Goal: Information Seeking & Learning: Learn about a topic

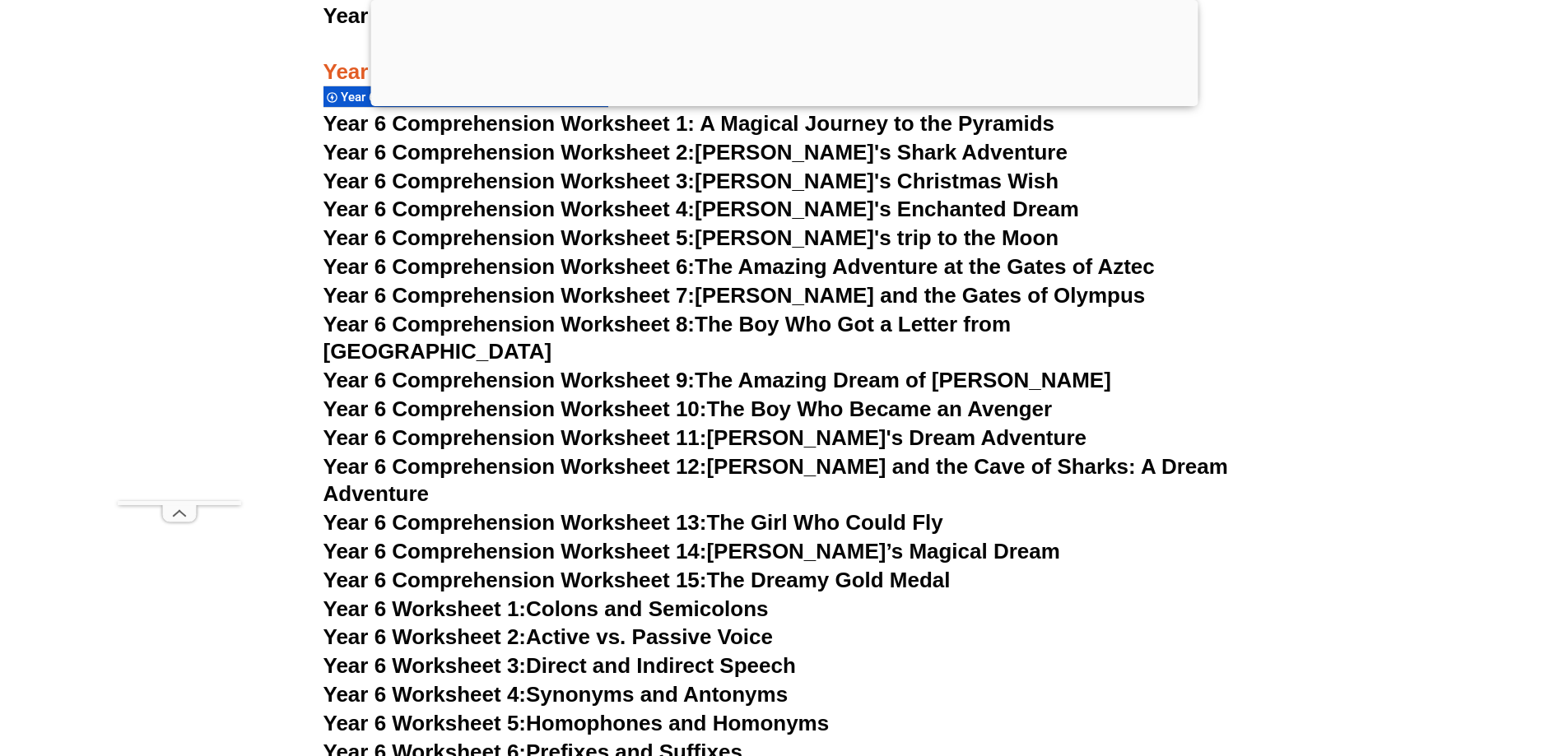
scroll to position [9157, 0]
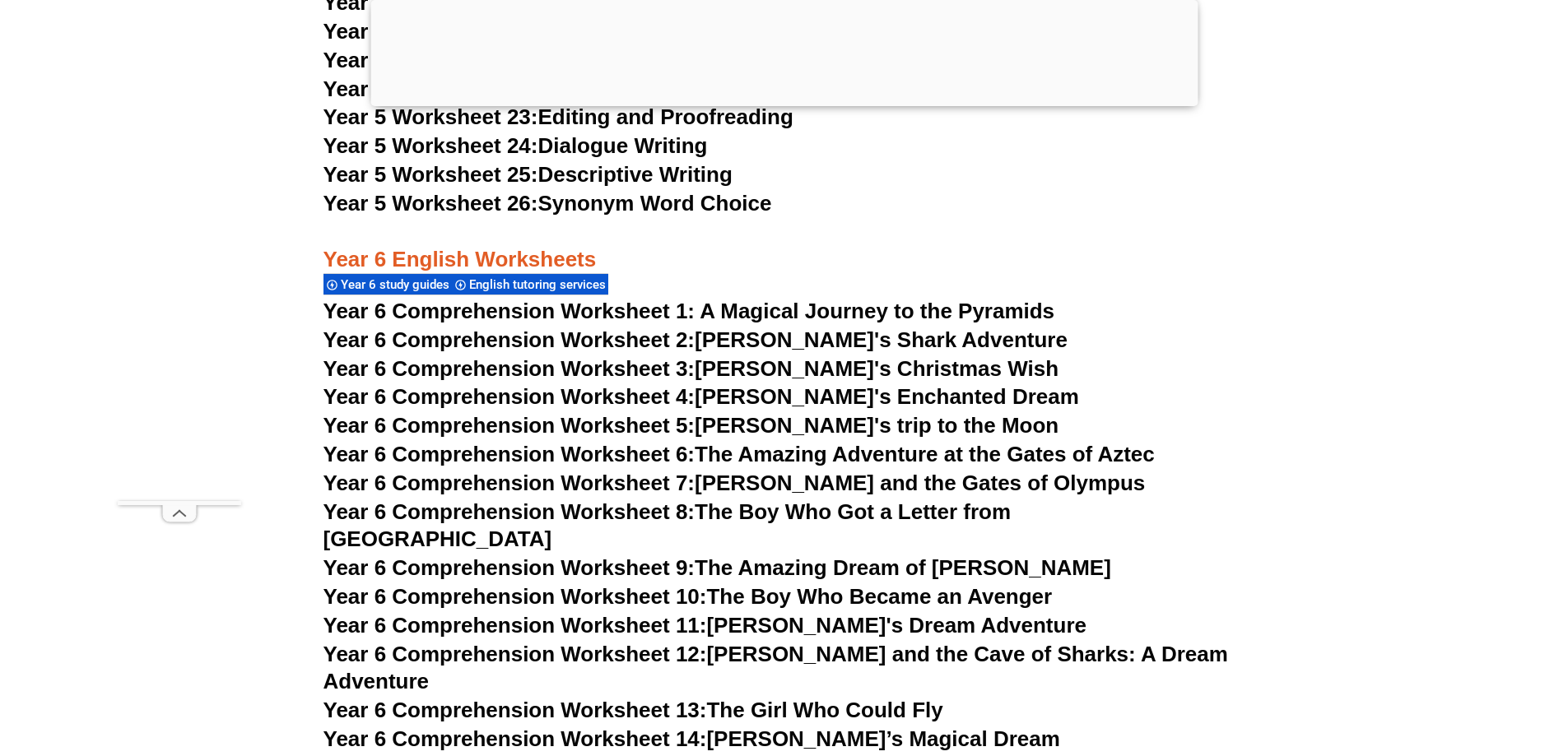
click at [411, 287] on span "Year 6 study guides" at bounding box center [397, 284] width 113 height 15
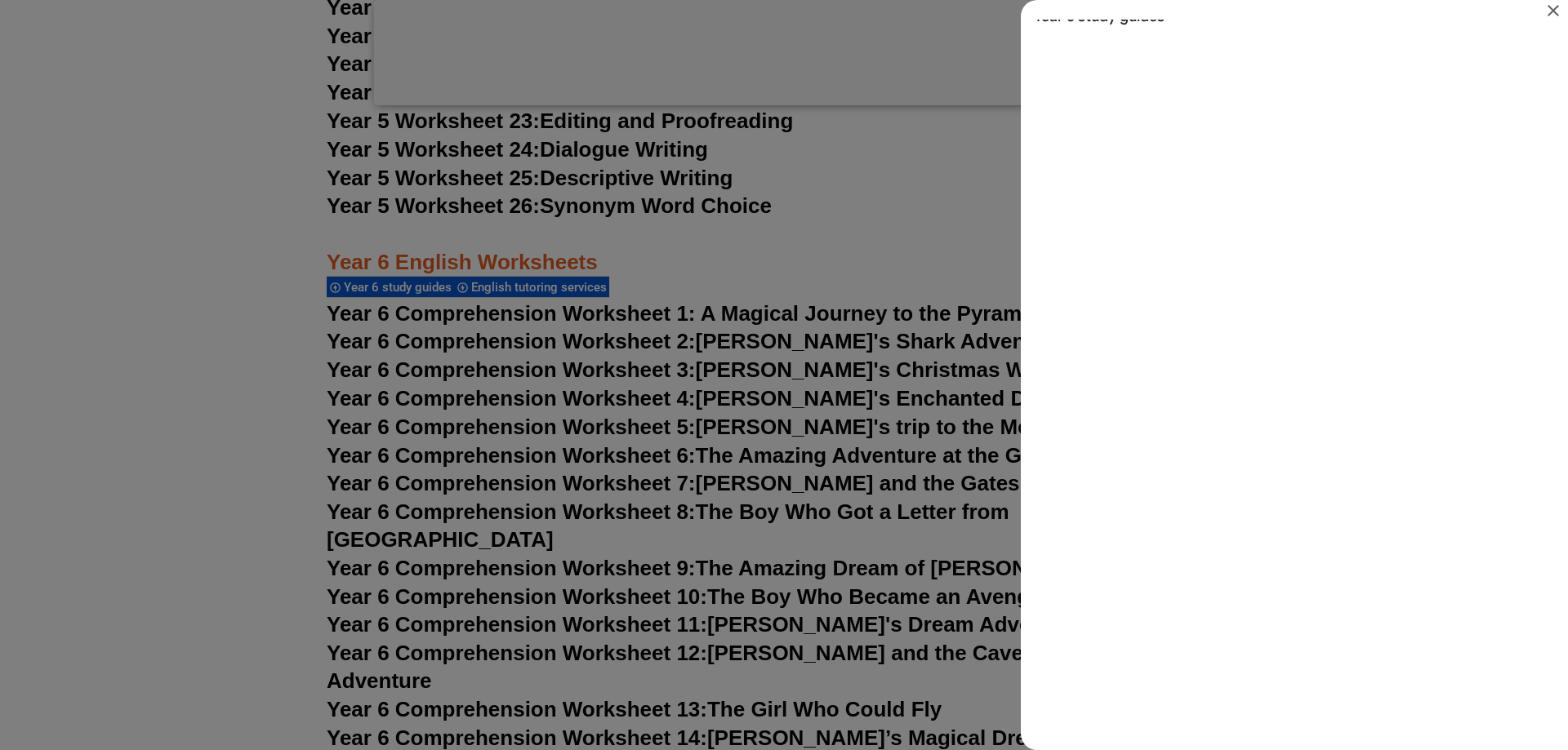
scroll to position [0, 0]
click at [1555, 6] on icon "Close" at bounding box center [1554, 11] width 19 height 19
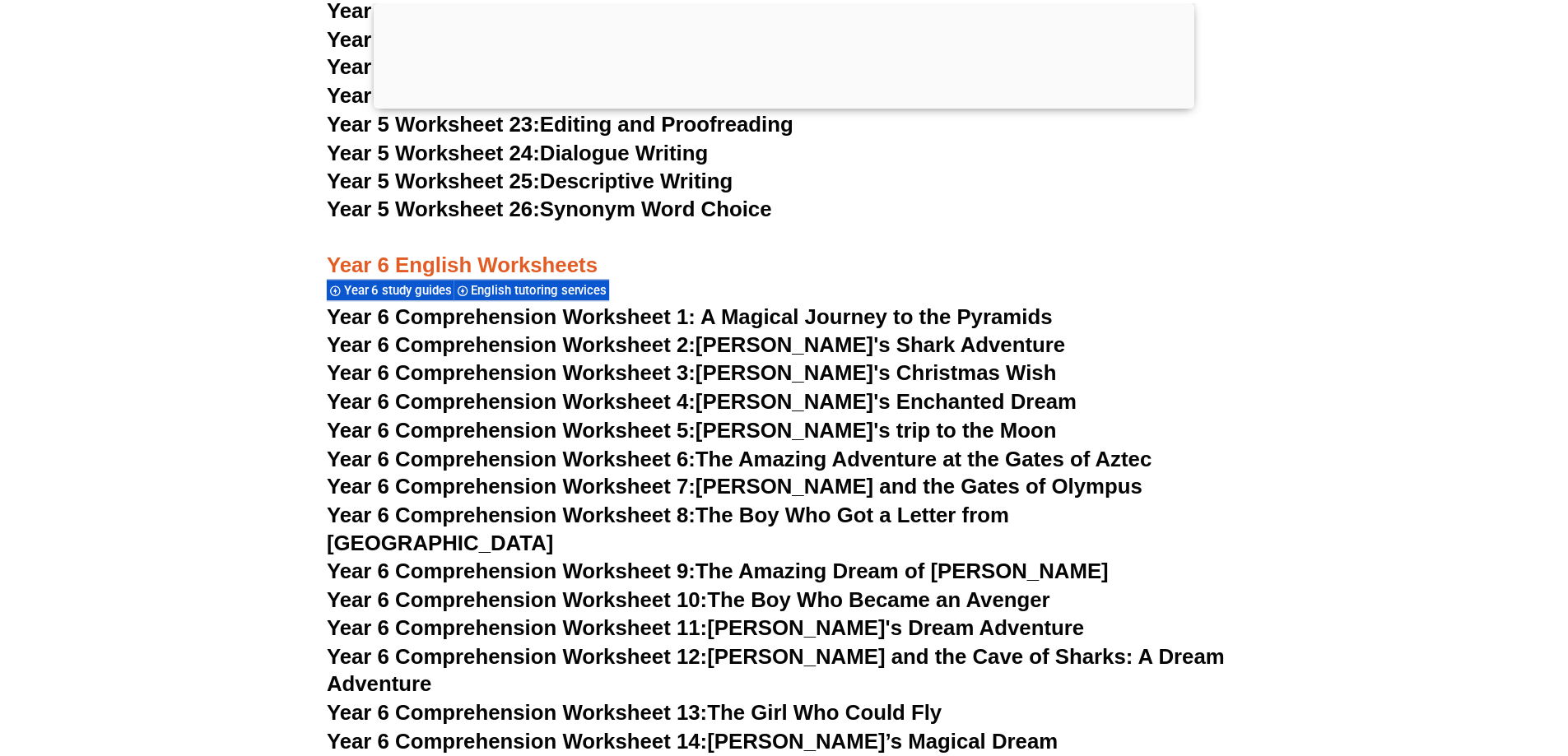
scroll to position [9157, 0]
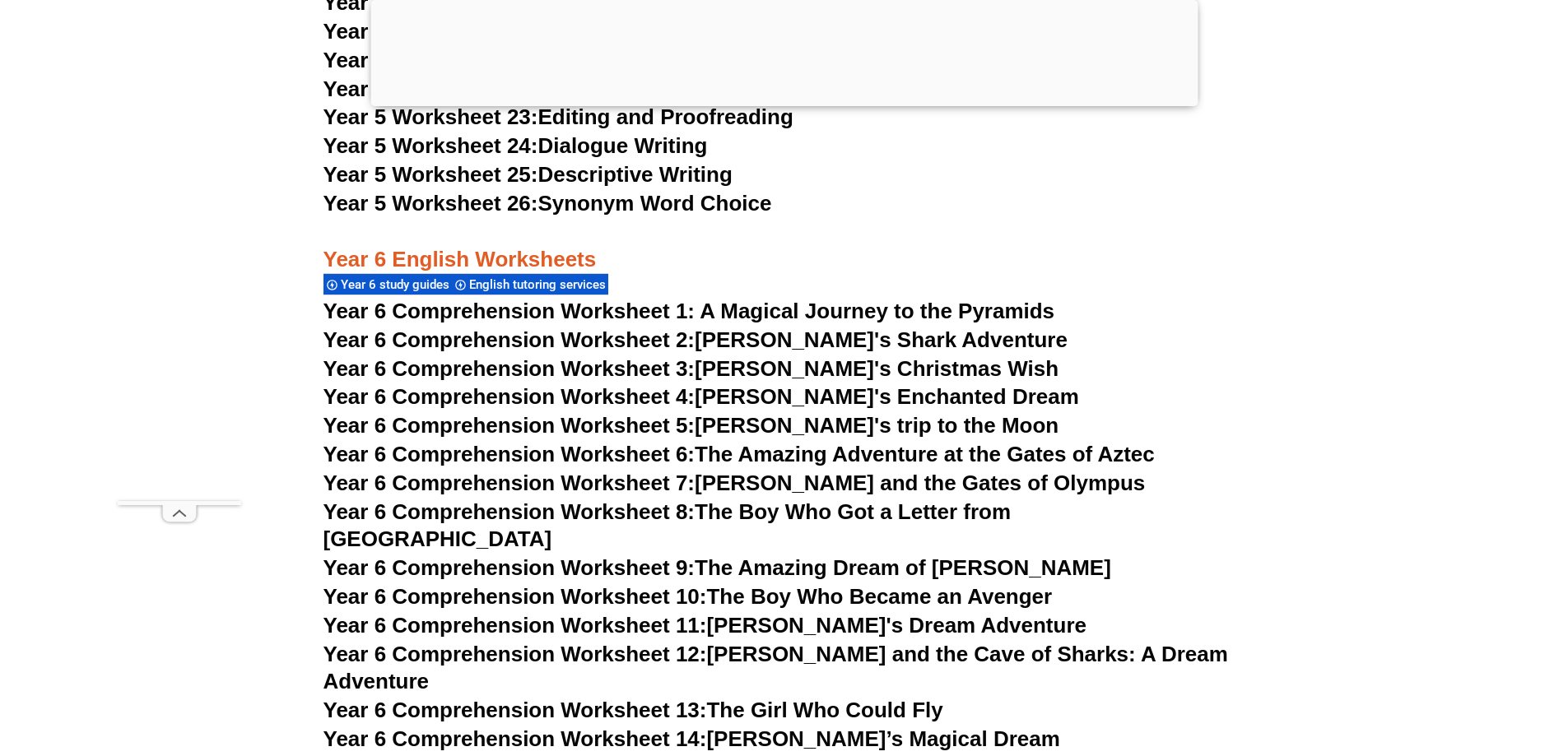
click at [594, 303] on span "Year 6 Comprehension Worksheet 1: A Magical Journey to the Pyramids" at bounding box center [689, 310] width 732 height 24
click at [738, 674] on html "Skip to content The Difference Personalised Program Inspirational Tutors Motiva…" at bounding box center [784, 214] width 1568 height 18744
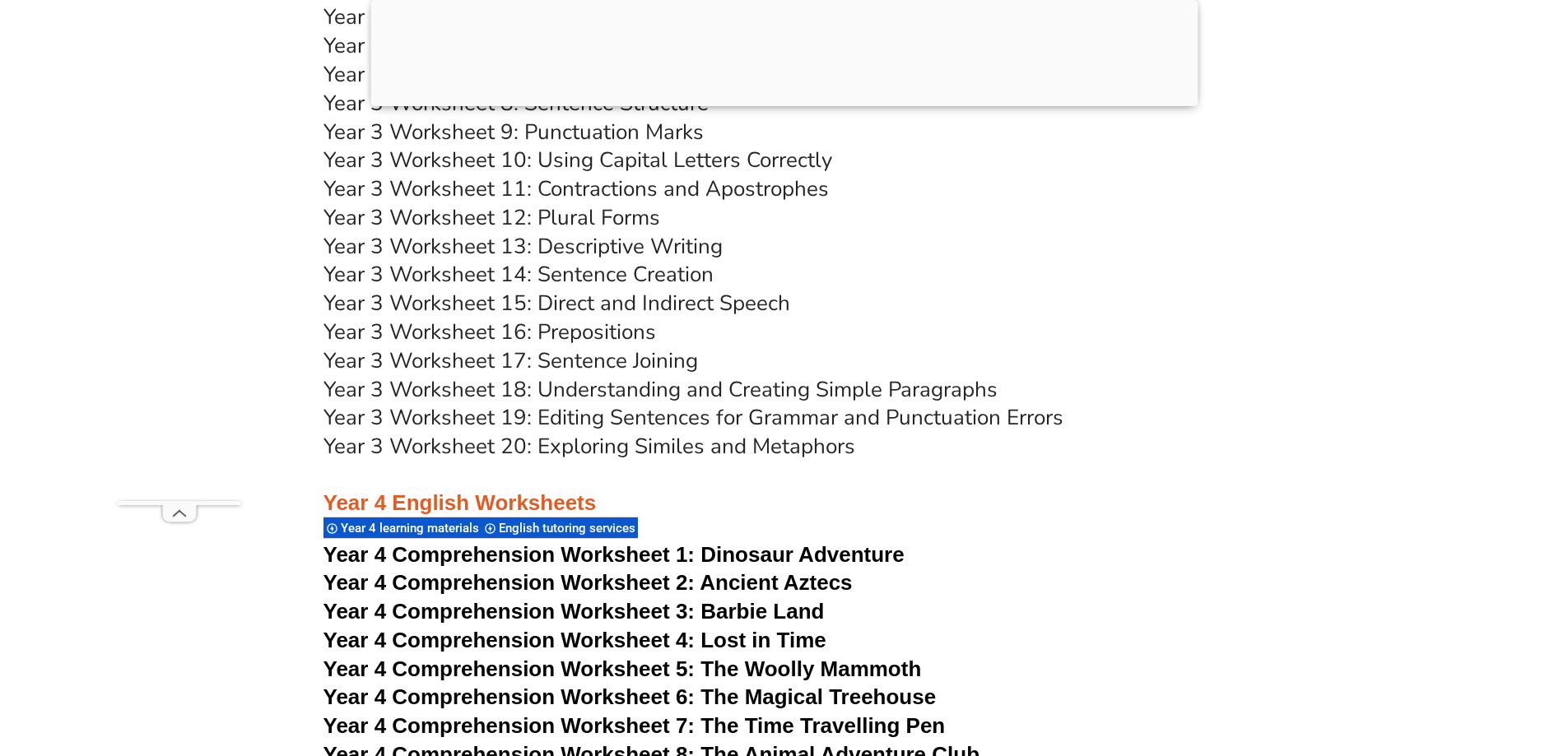
scroll to position [6853, 0]
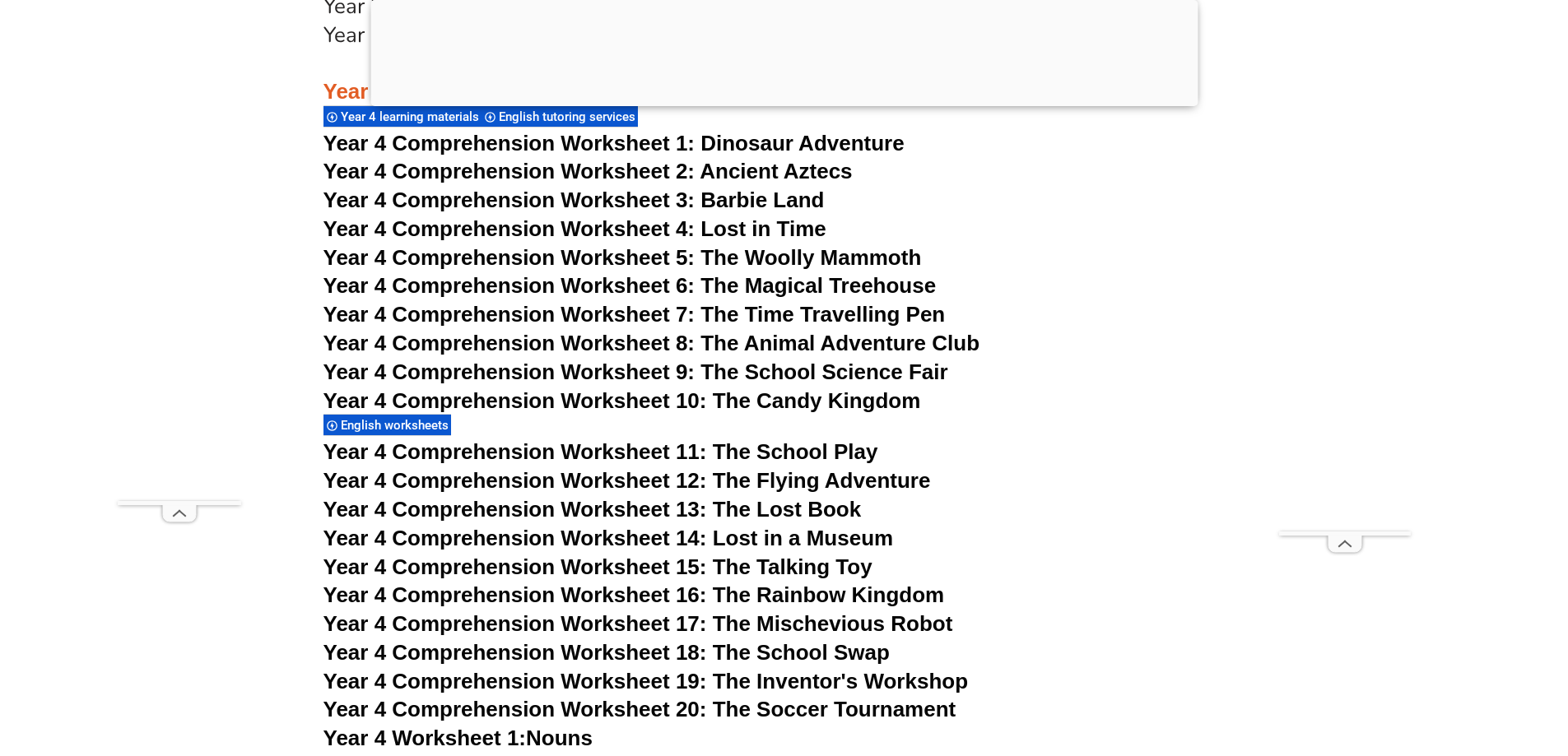
click at [538, 141] on span "Year 4 Comprehension Worksheet 1:" at bounding box center [510, 142] width 372 height 24
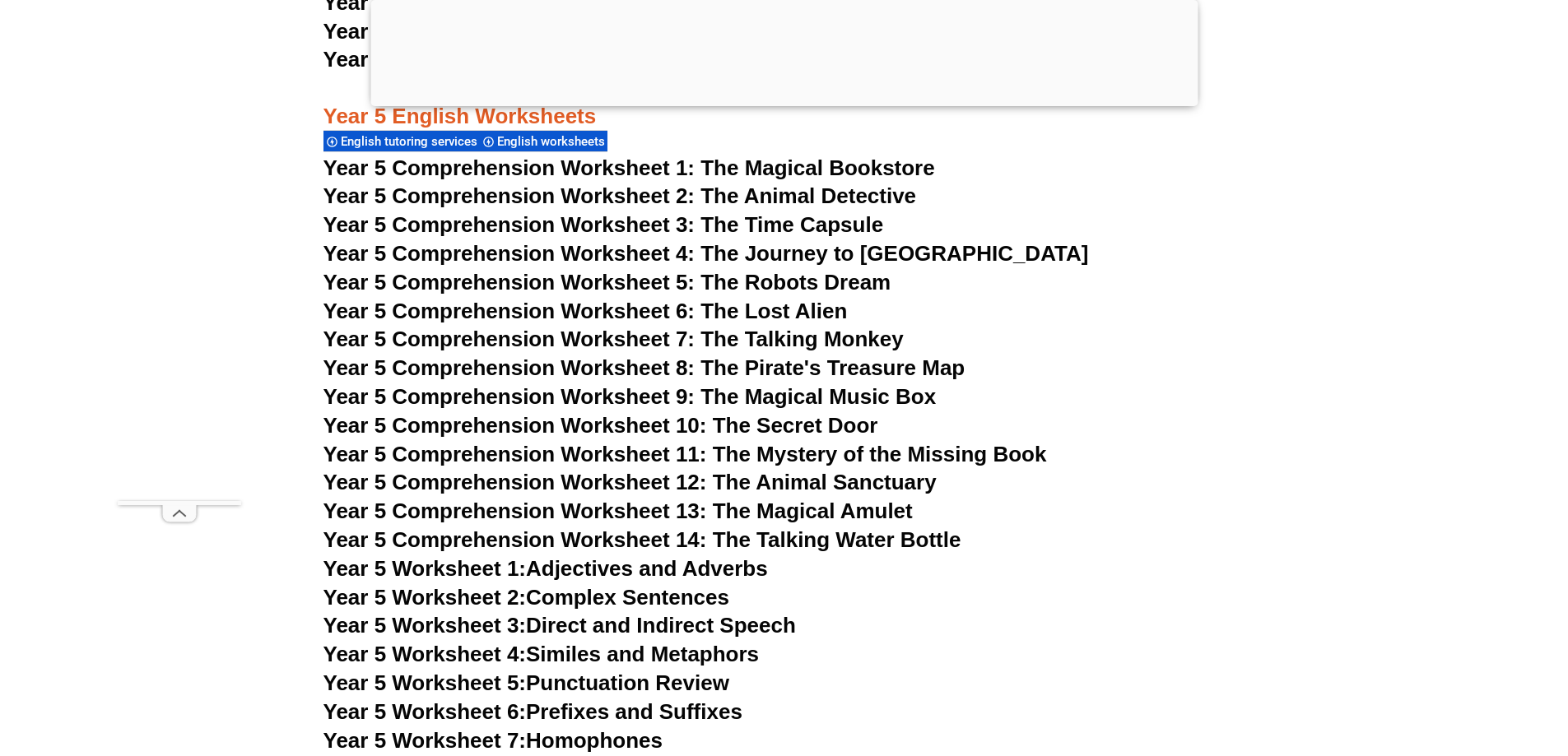
scroll to position [8087, 0]
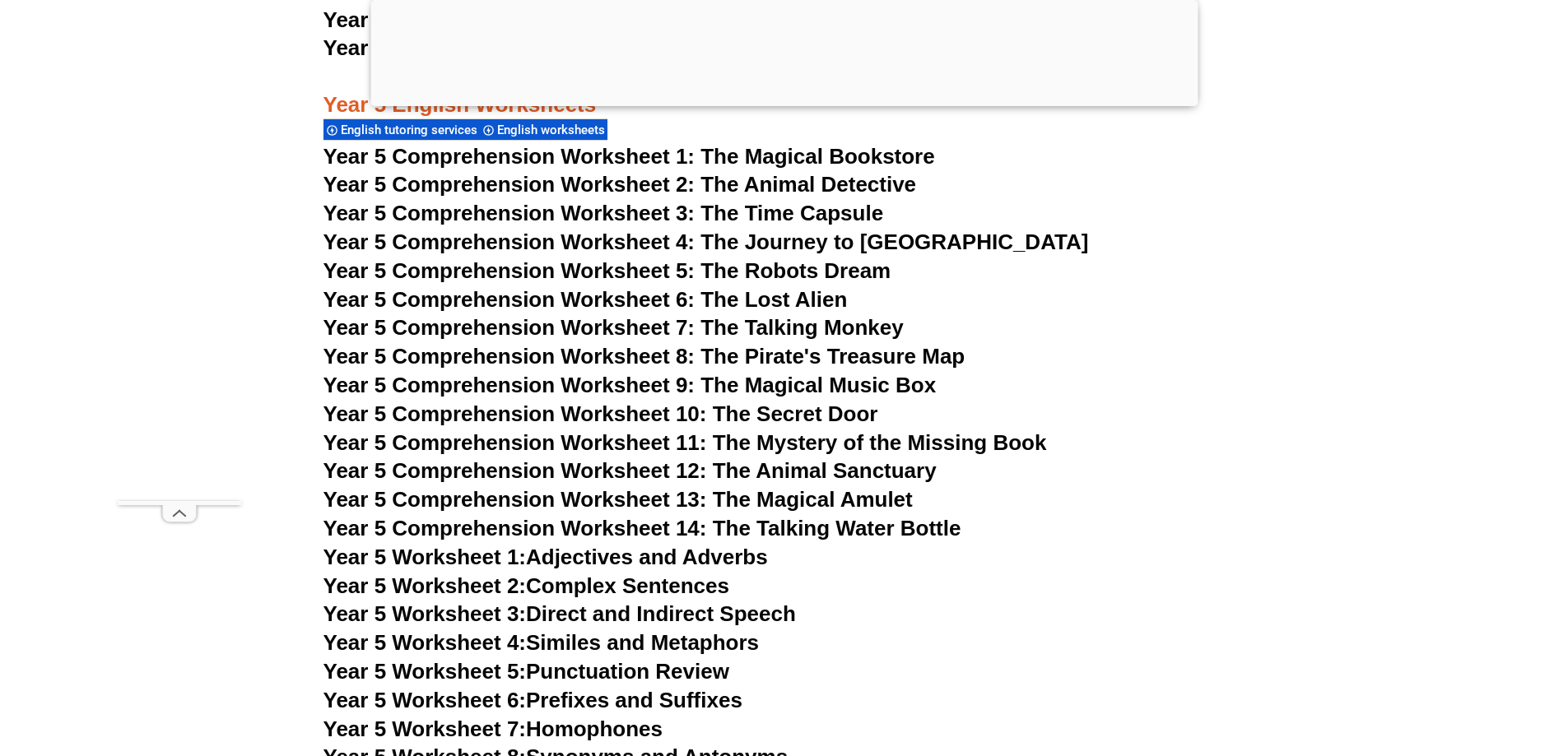
click at [432, 152] on span "Year 5 Comprehension Worksheet 1: The Magical Bookstore" at bounding box center [629, 156] width 612 height 24
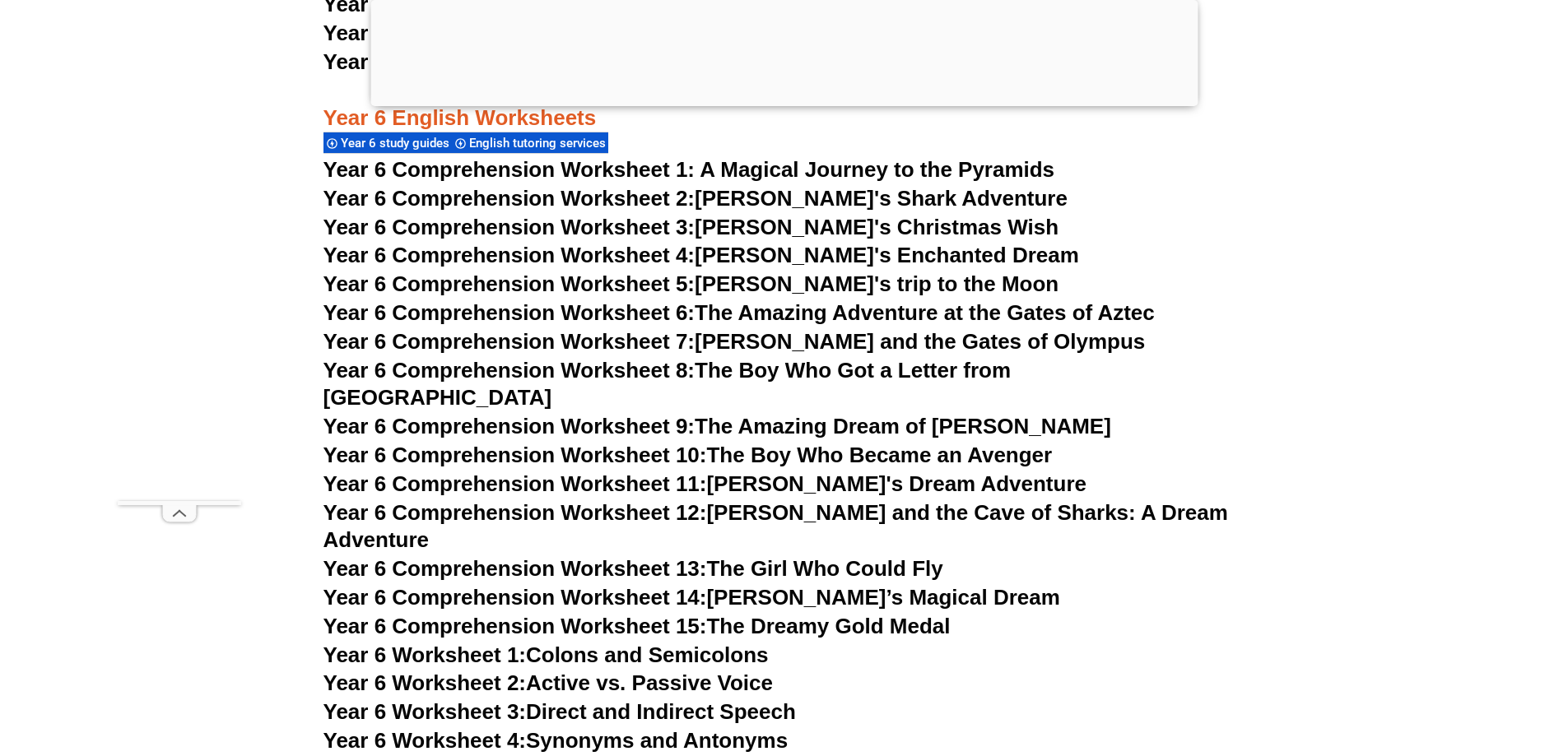
scroll to position [9322, 0]
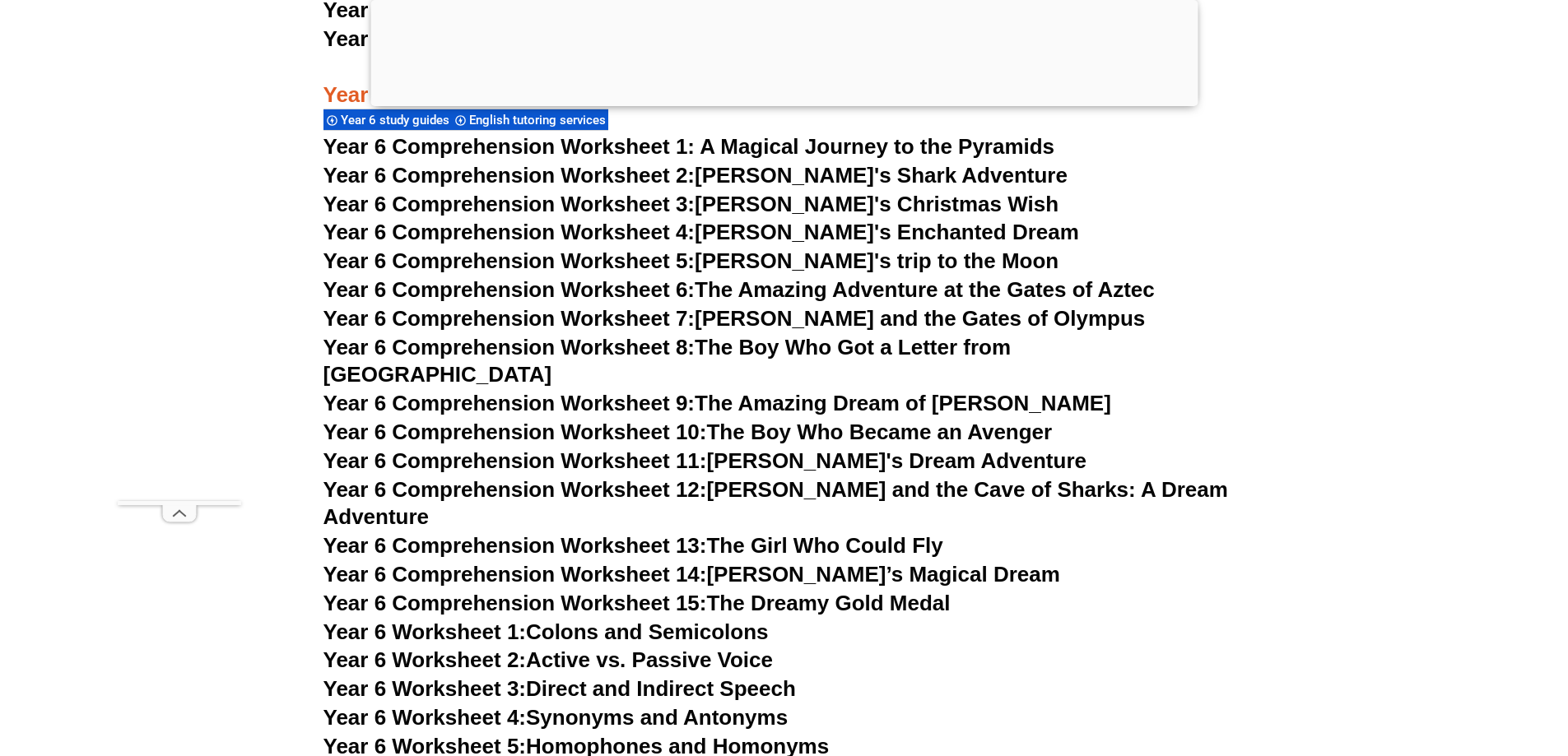
click at [600, 348] on span "Year 6 Comprehension Worksheet 8:" at bounding box center [510, 347] width 372 height 24
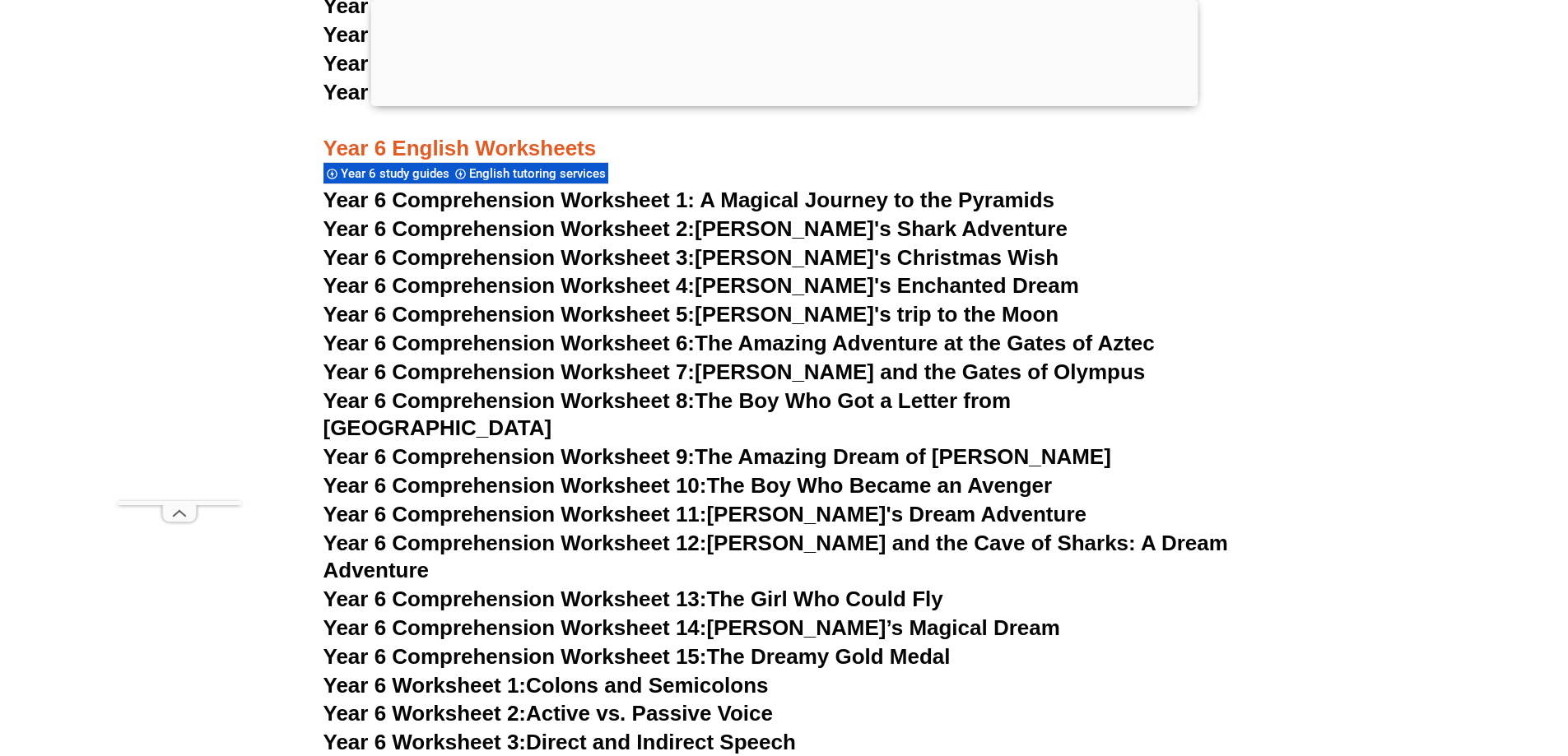
scroll to position [9240, 0]
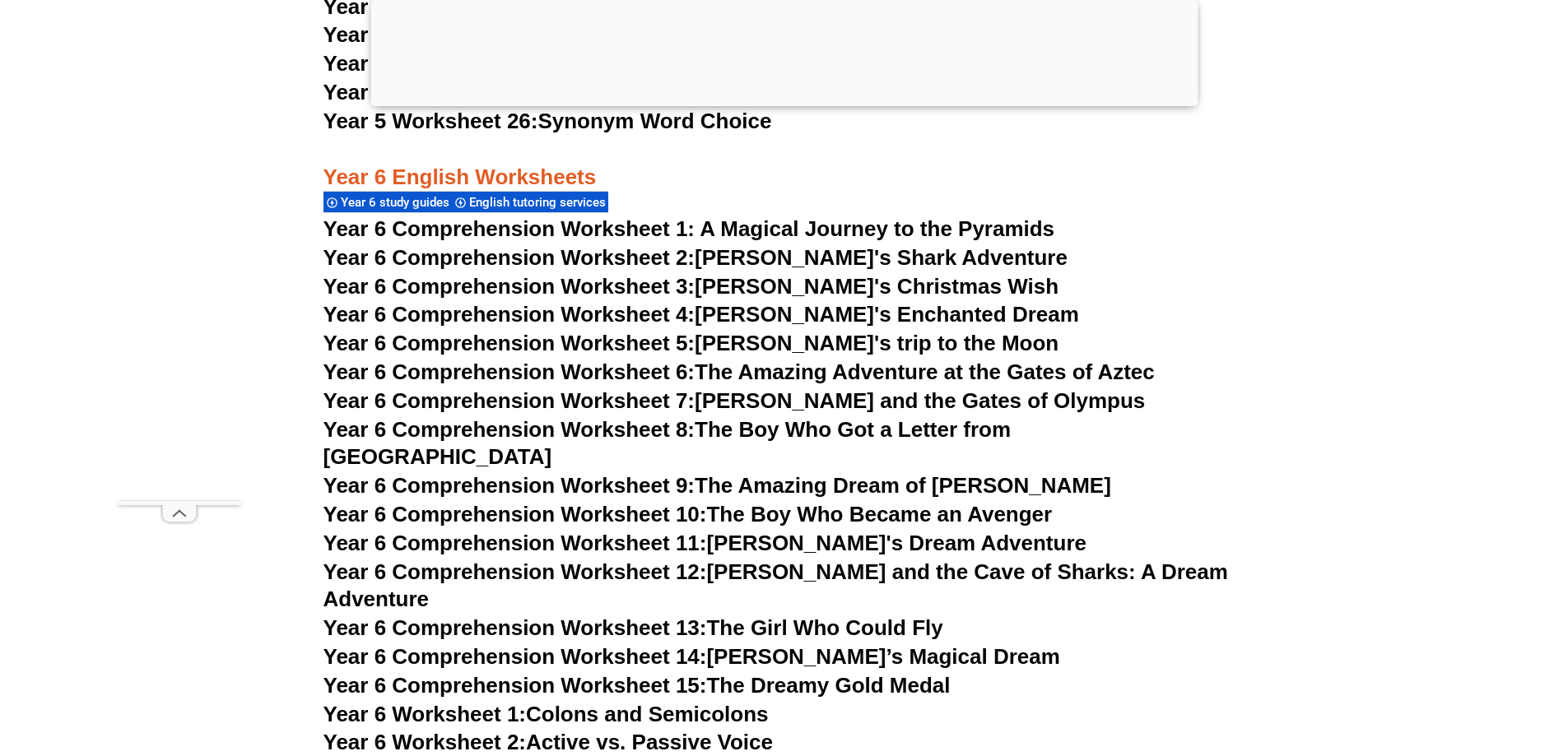
click at [499, 221] on span "Year 6 Comprehension Worksheet 1: A Magical Journey to the Pyramids" at bounding box center [689, 228] width 732 height 24
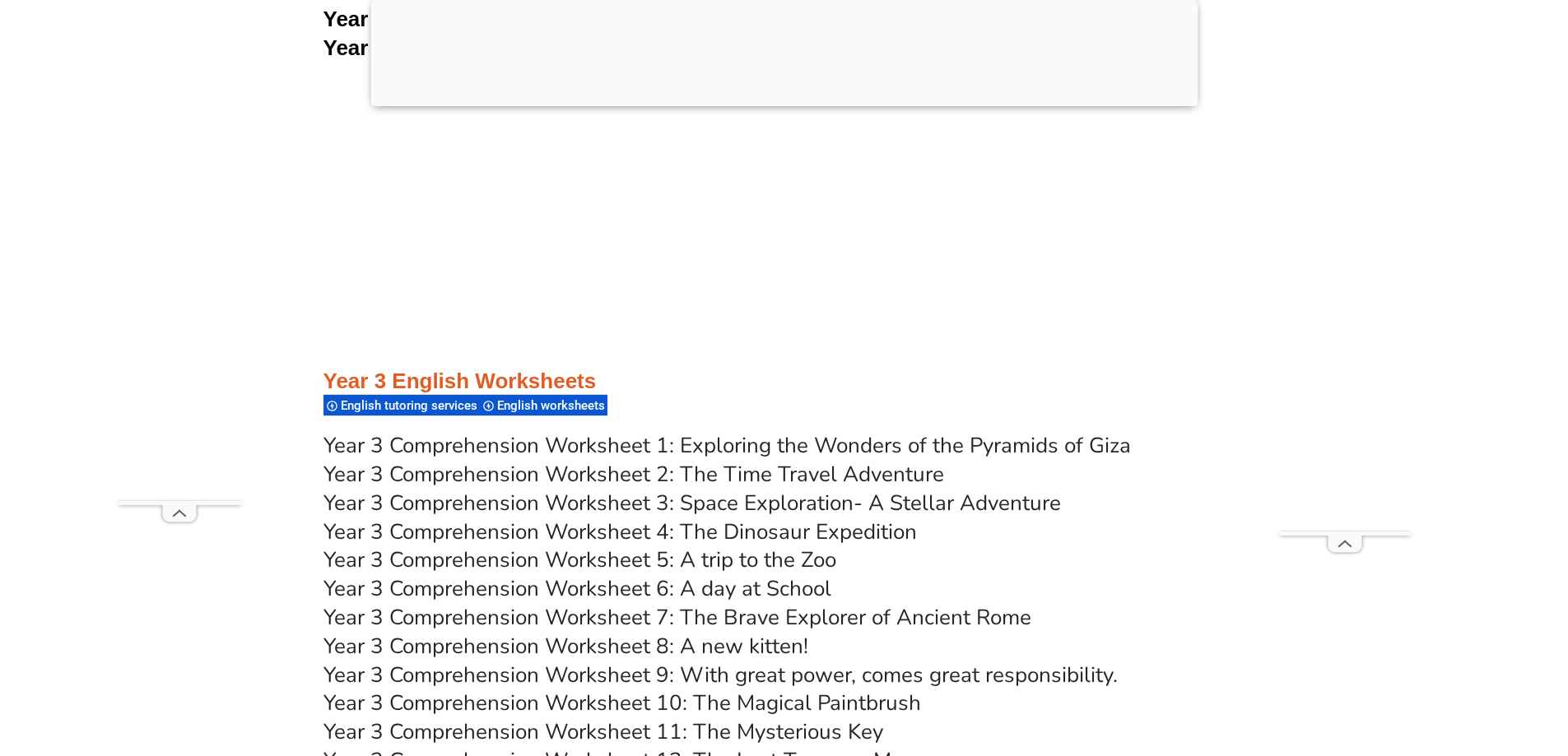
scroll to position [5290, 0]
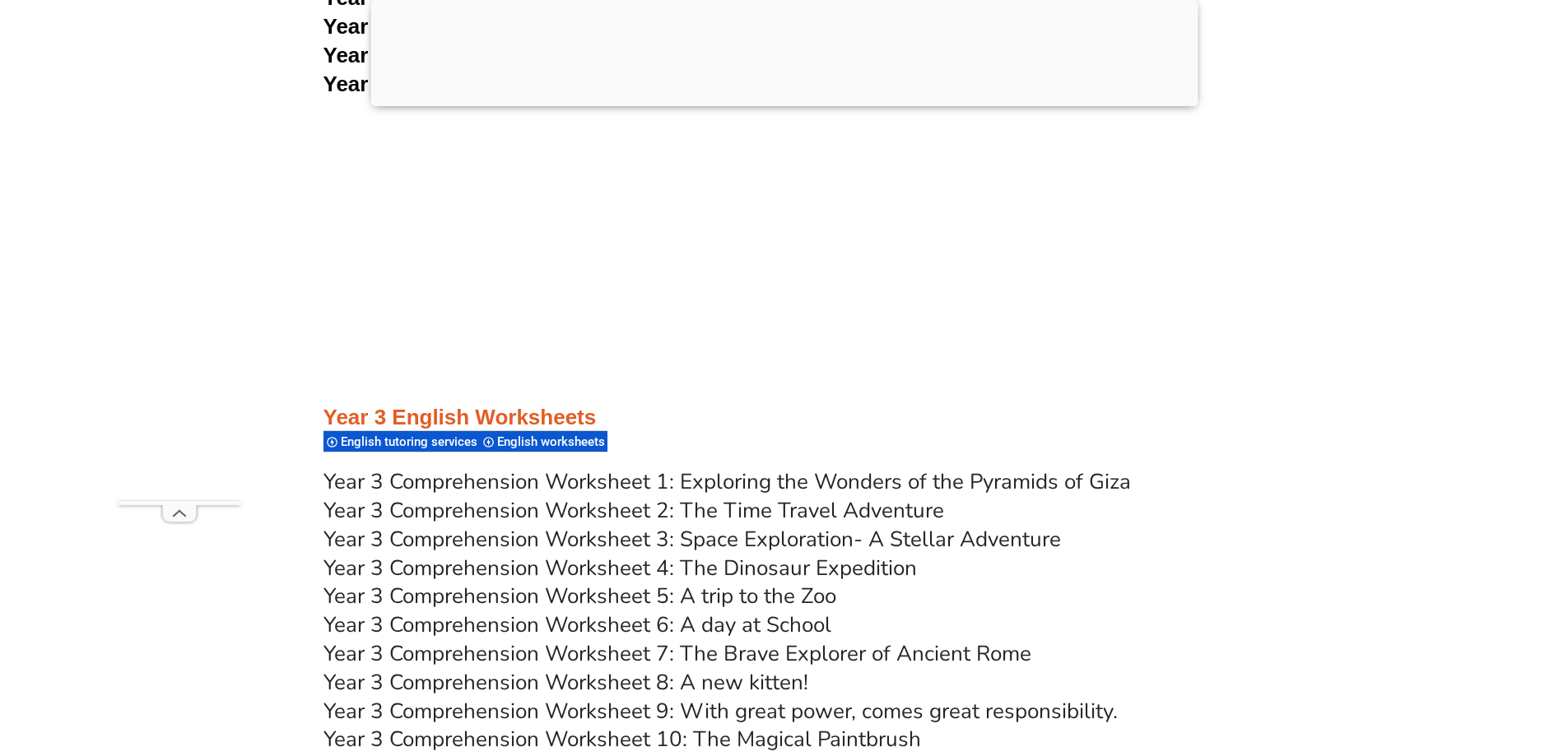
click at [719, 476] on link "Year 3 Comprehension Worksheet 1: Exploring the Wonders of the Pyramids of Giza" at bounding box center [727, 482] width 808 height 29
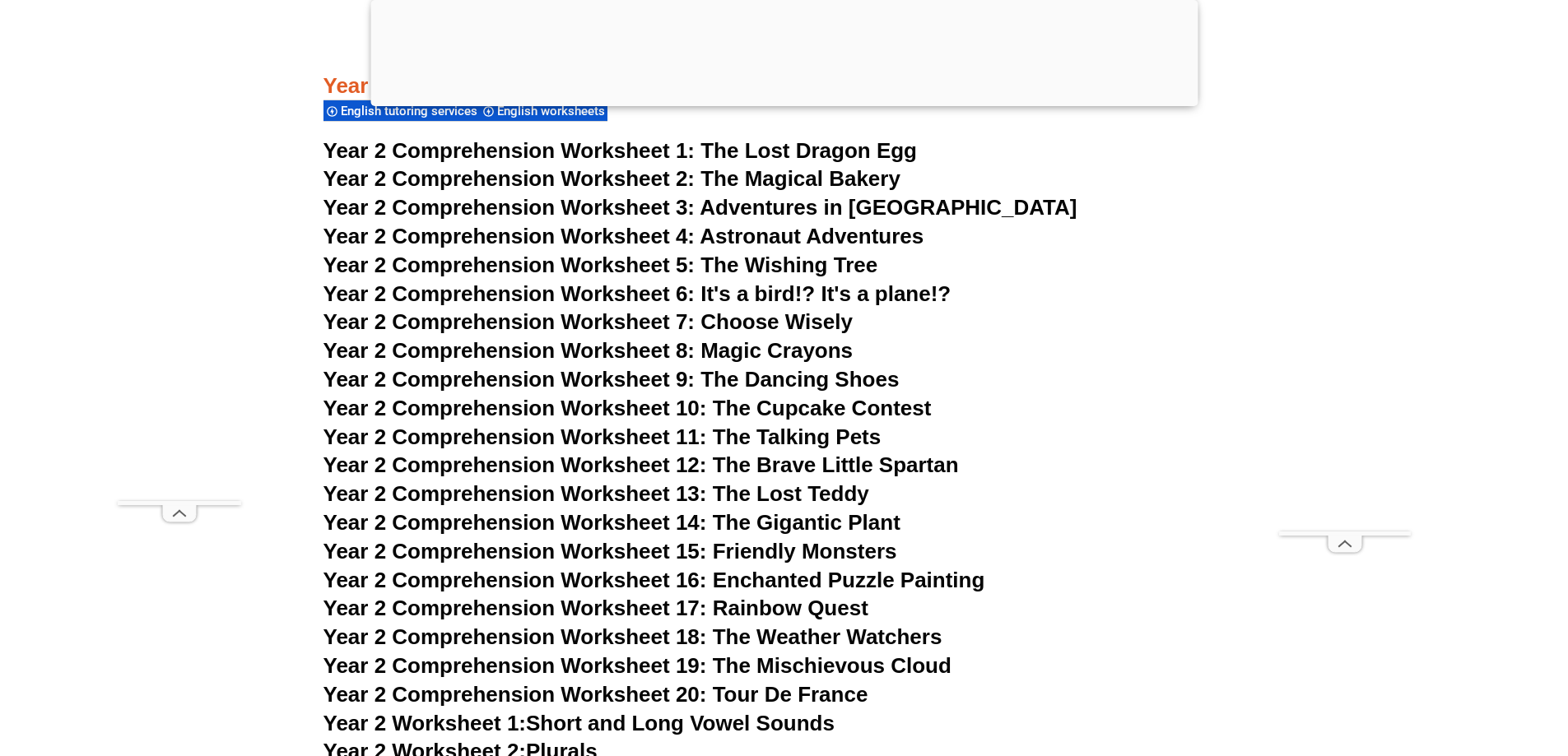
scroll to position [3808, 0]
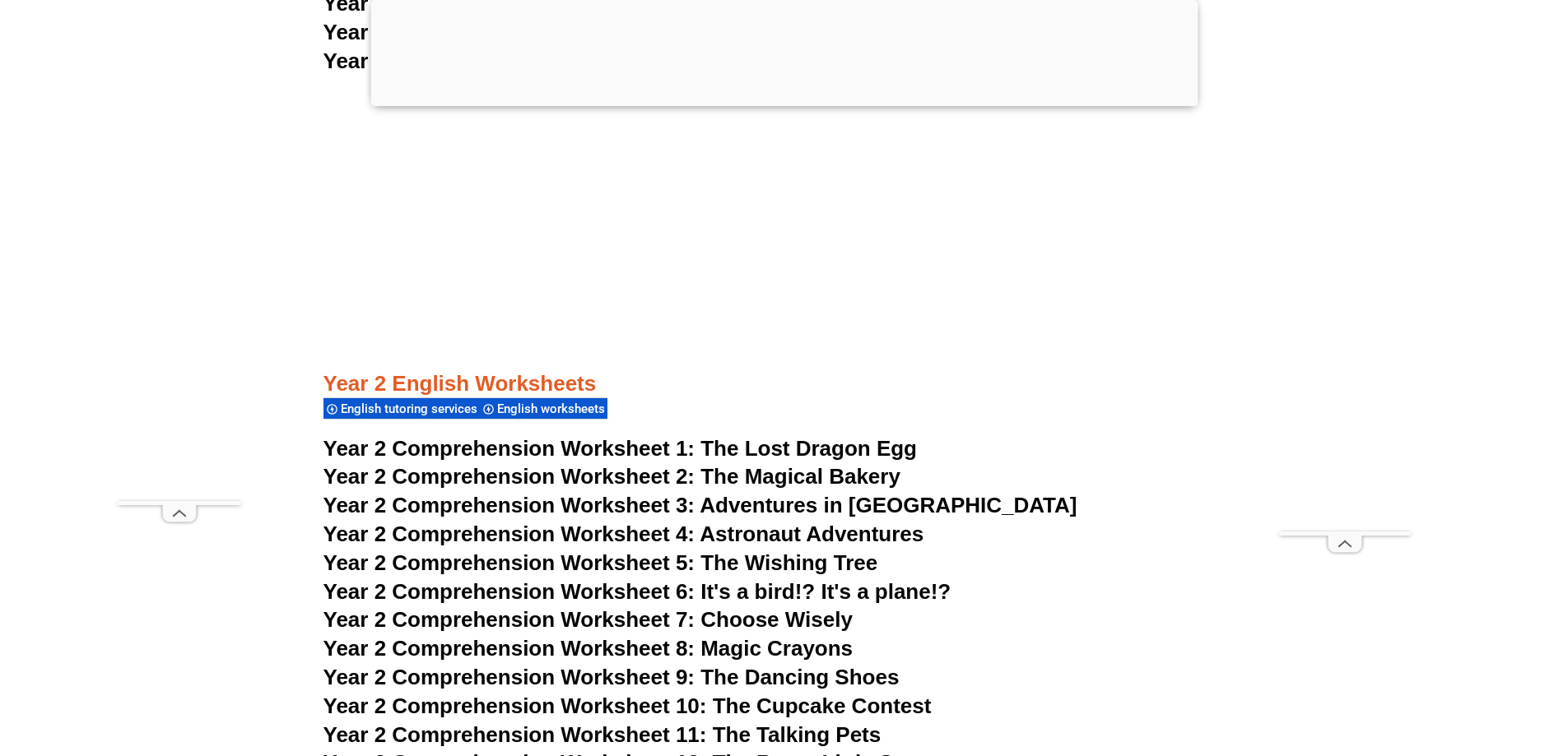
click at [854, 449] on span "The Lost Dragon Egg" at bounding box center [809, 448] width 216 height 24
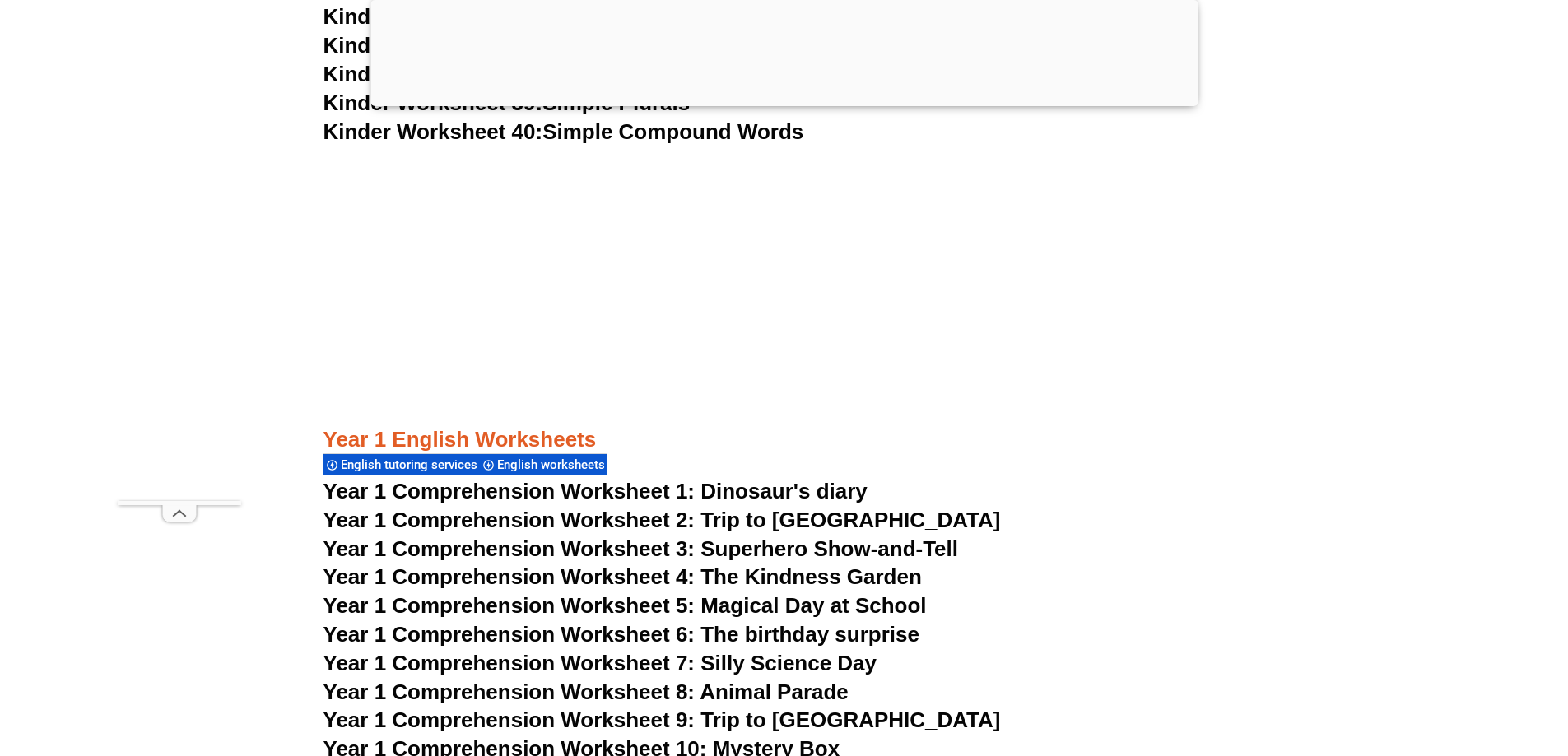
scroll to position [1916, 0]
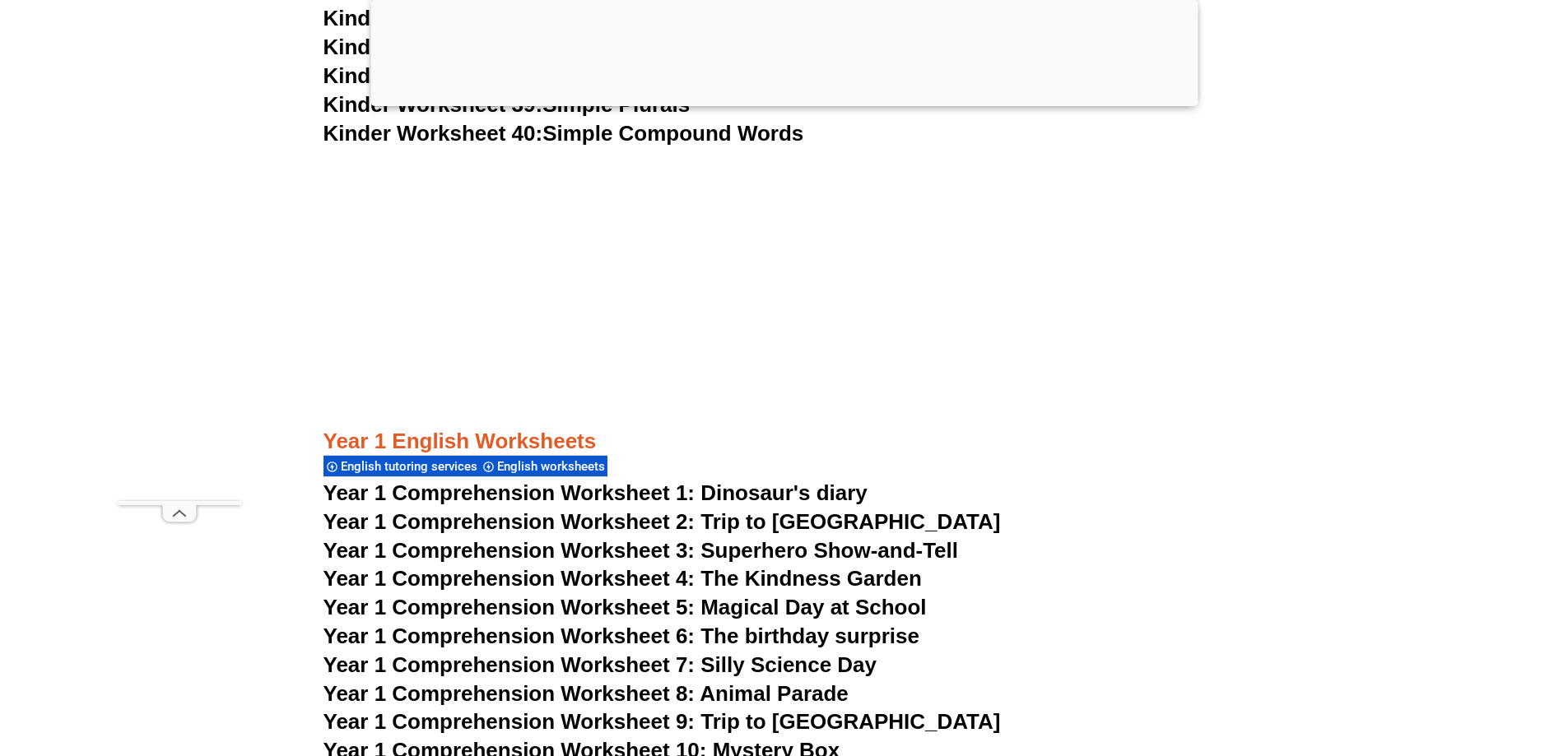
click at [575, 489] on span "Year 1 Comprehension Worksheet 1: Dinosaur's diary" at bounding box center [595, 492] width 544 height 24
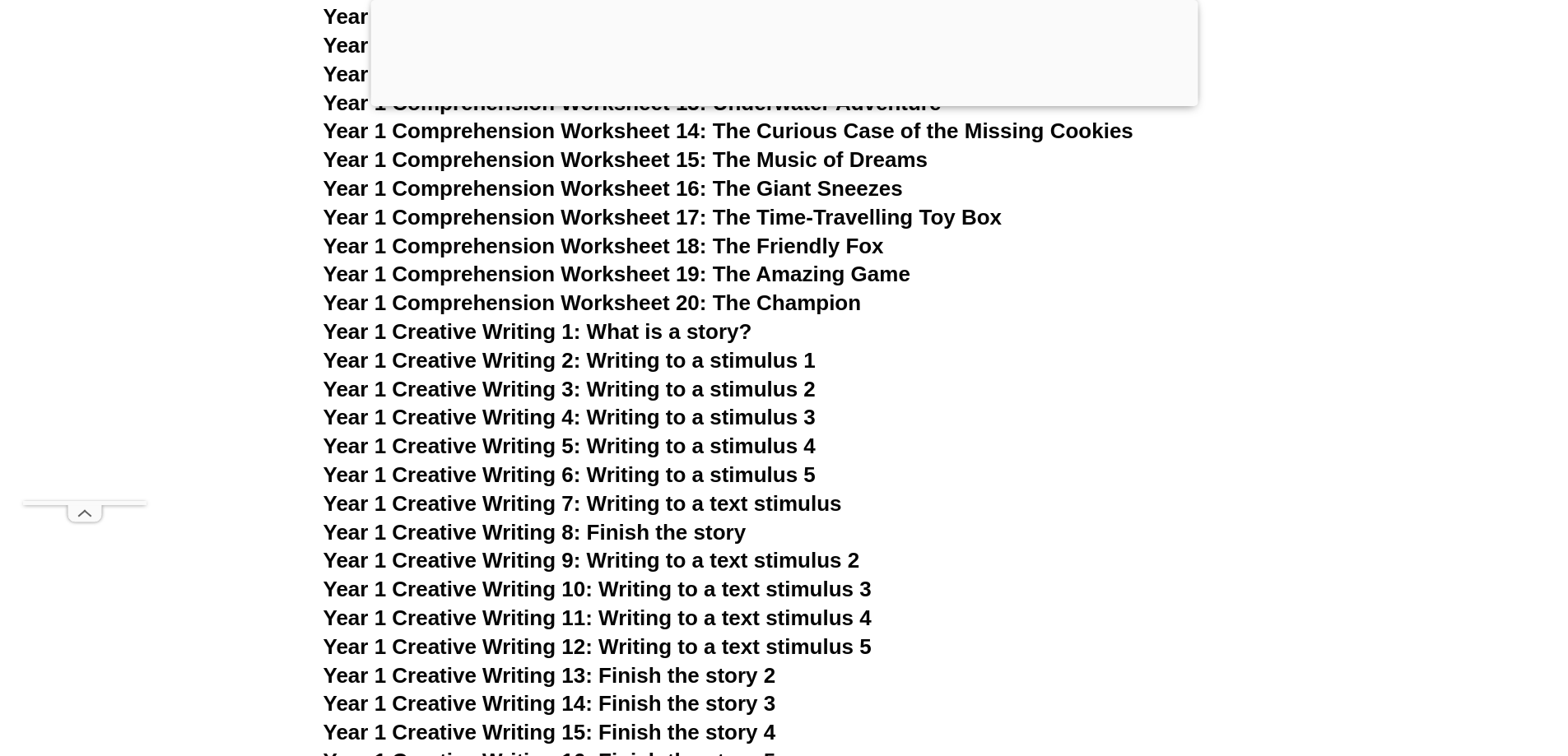
scroll to position [2657, 0]
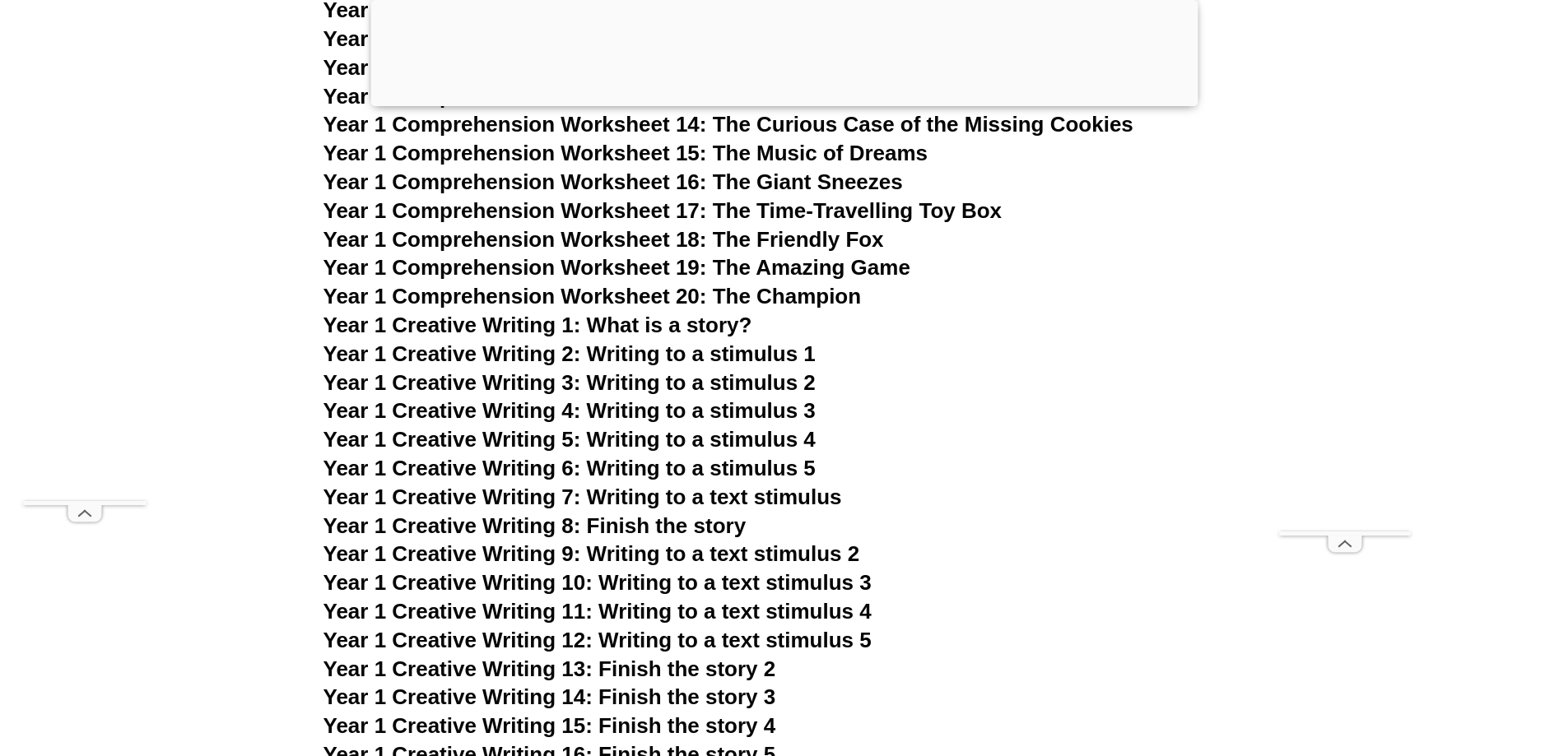
click at [493, 323] on span "Year 1 Creative Writing 1: What is a story?" at bounding box center [538, 325] width 429 height 24
click at [732, 349] on span "Year 1 Creative Writing 2: Writing to a stimulus 1" at bounding box center [570, 353] width 493 height 24
click at [516, 385] on span "Year 1 Creative Writing 3: Writing to a stimulus 2" at bounding box center [570, 382] width 493 height 24
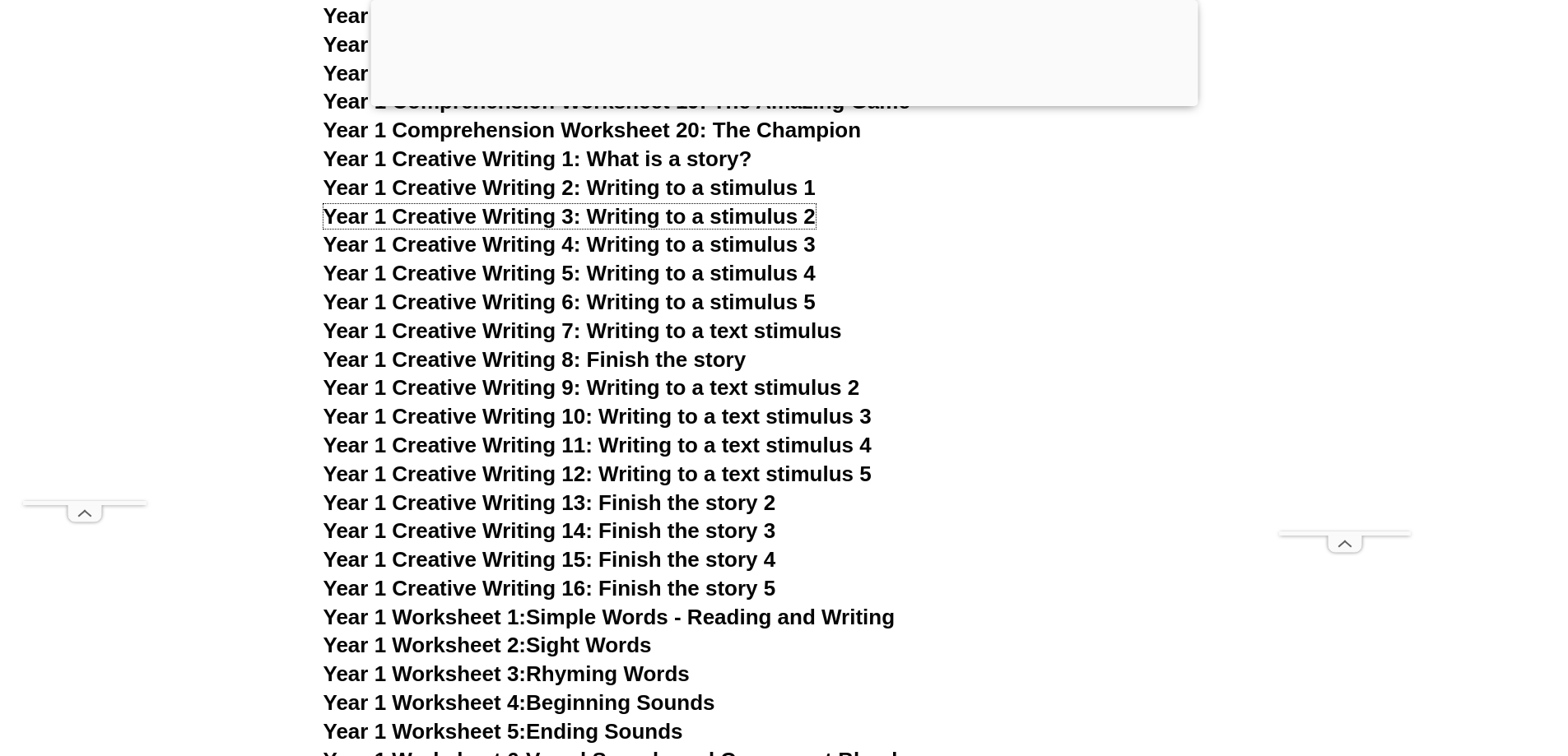
scroll to position [2820, 0]
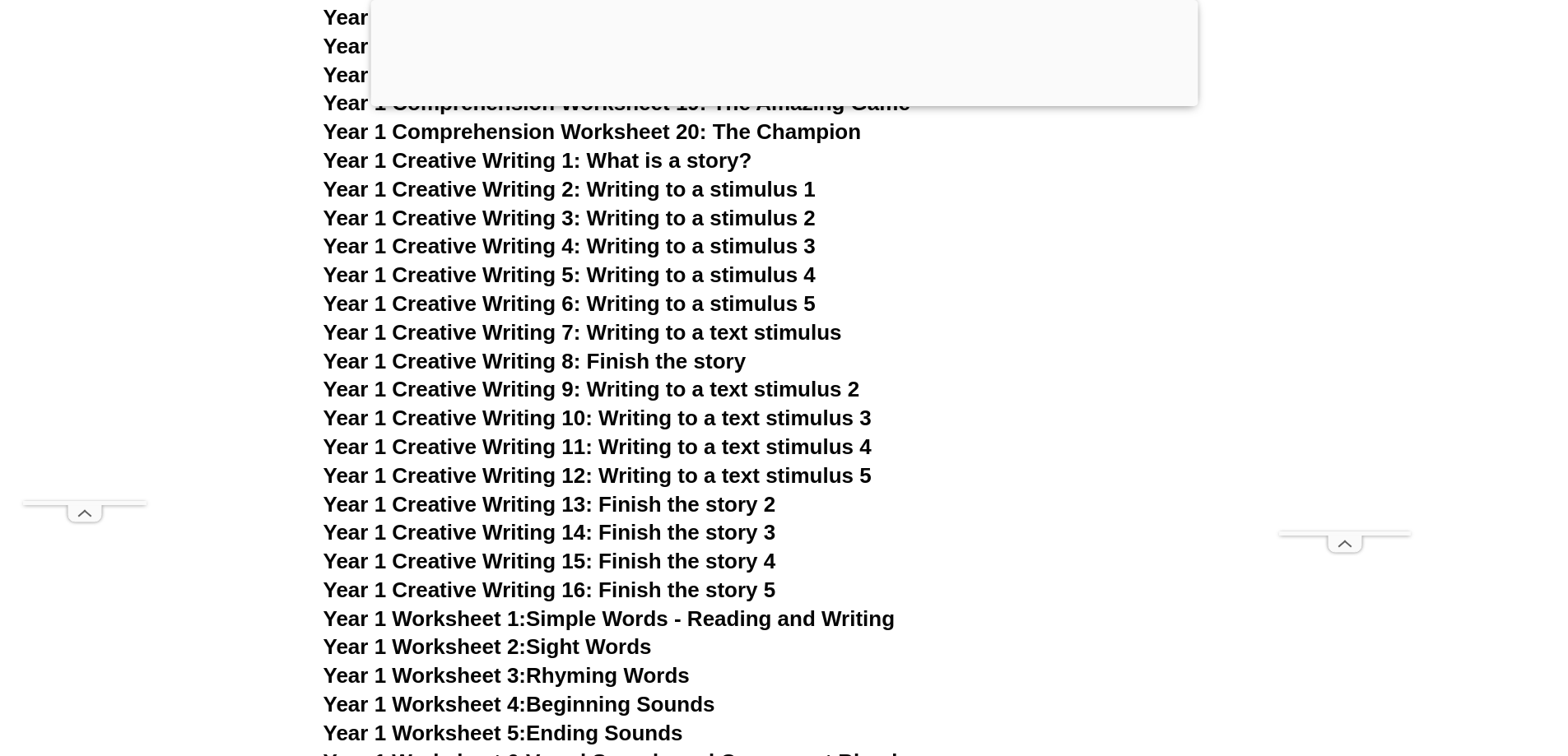
click at [470, 242] on span "Year 1 Creative Writing 4: Writing to a stimulus 3" at bounding box center [570, 245] width 493 height 24
click at [515, 302] on span "Year 1 Creative Writing 6: Writing to a stimulus 5" at bounding box center [570, 303] width 493 height 24
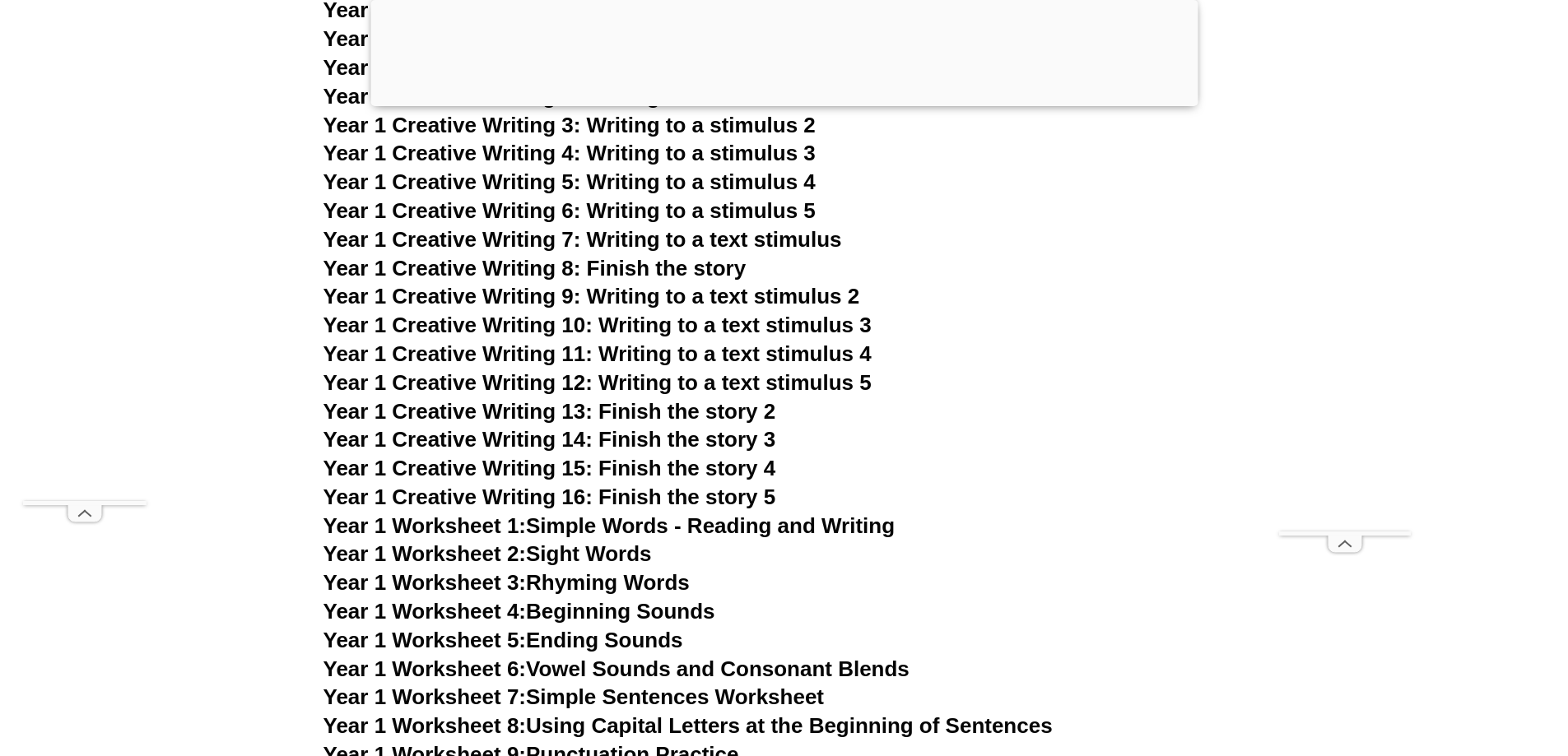
scroll to position [3068, 0]
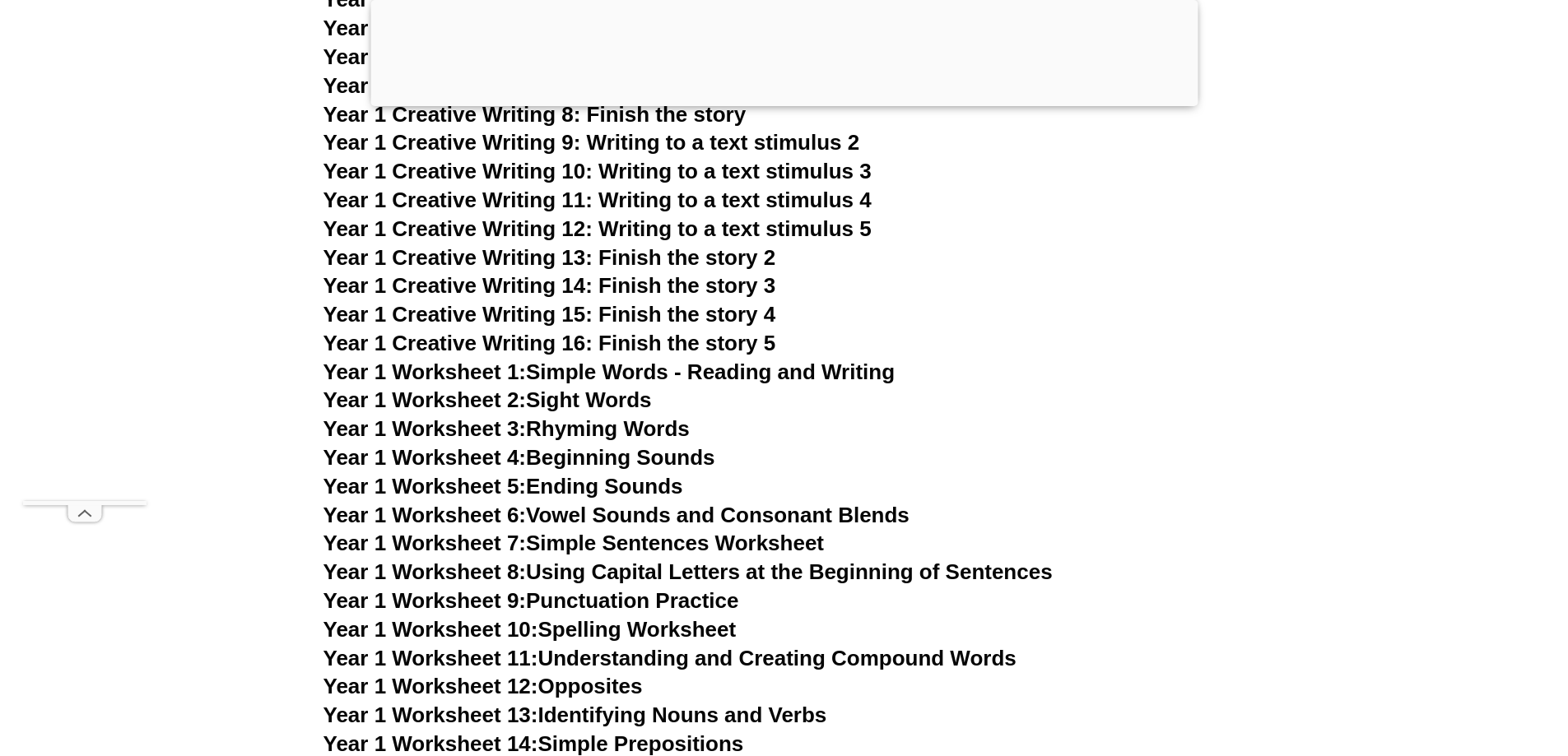
click at [510, 379] on span "Year 1 Worksheet 1:" at bounding box center [426, 371] width 204 height 24
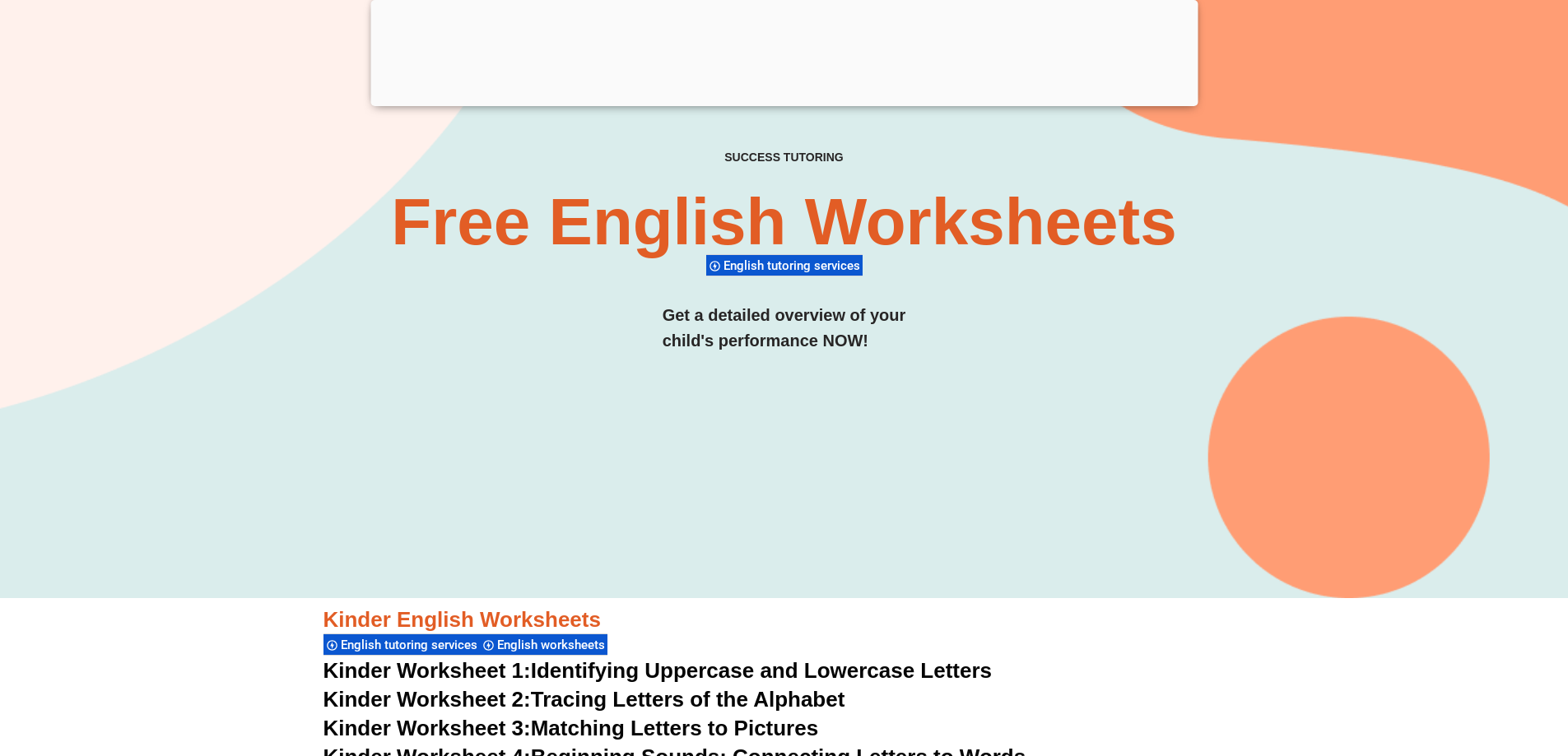
scroll to position [0, 0]
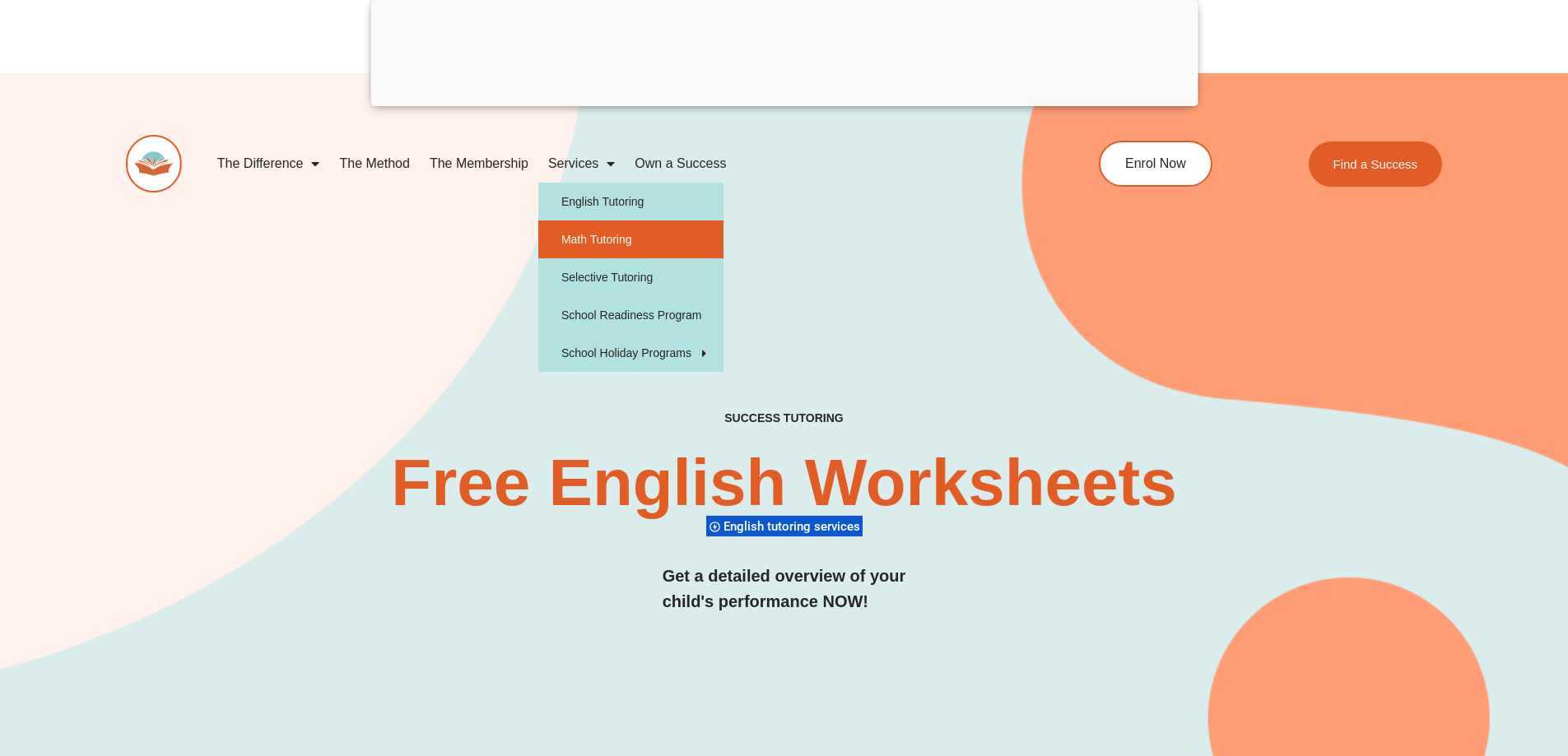
click at [607, 231] on link "Math Tutoring" at bounding box center [630, 239] width 185 height 38
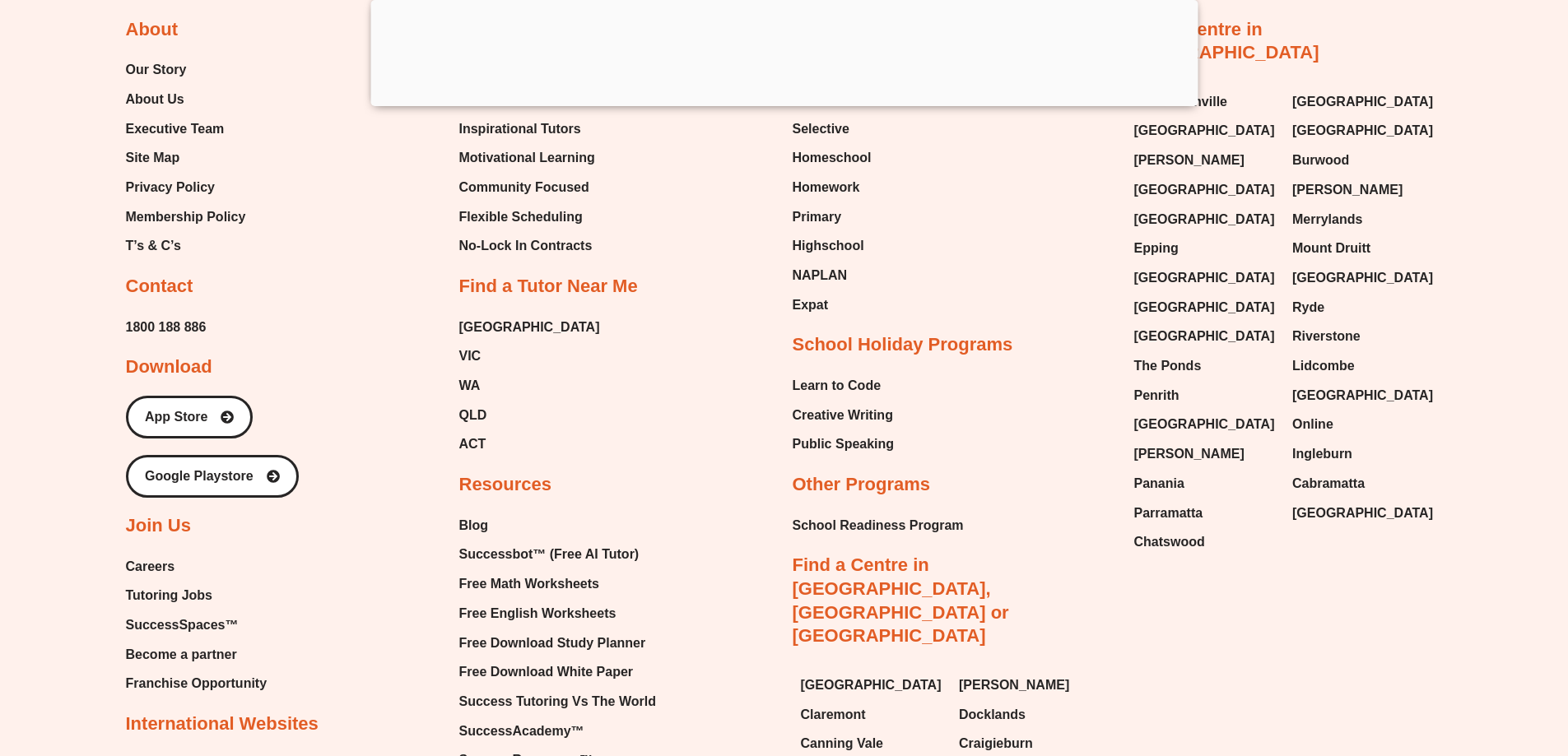
scroll to position [17540, 0]
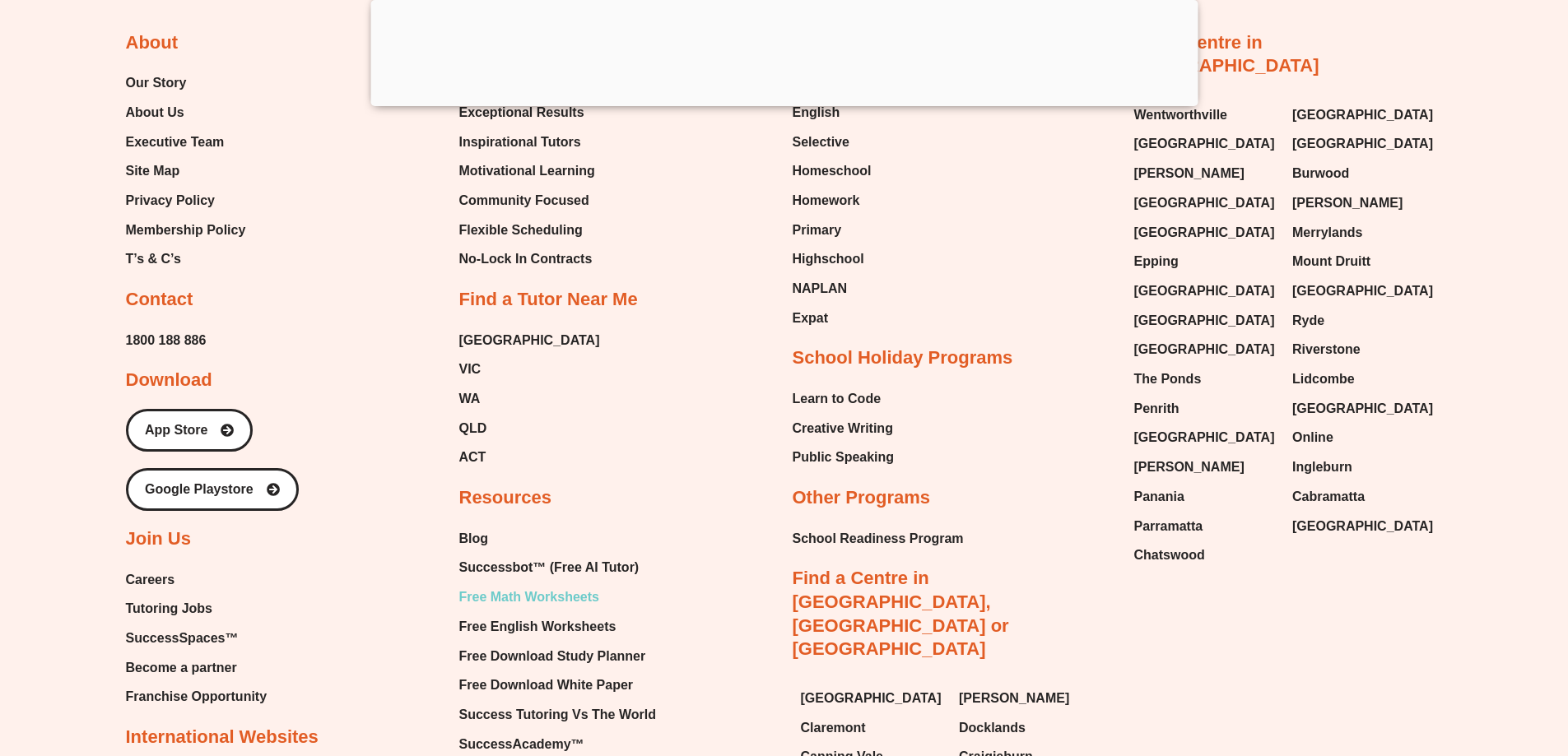
click at [568, 585] on span "Free Math Worksheets" at bounding box center [529, 597] width 140 height 24
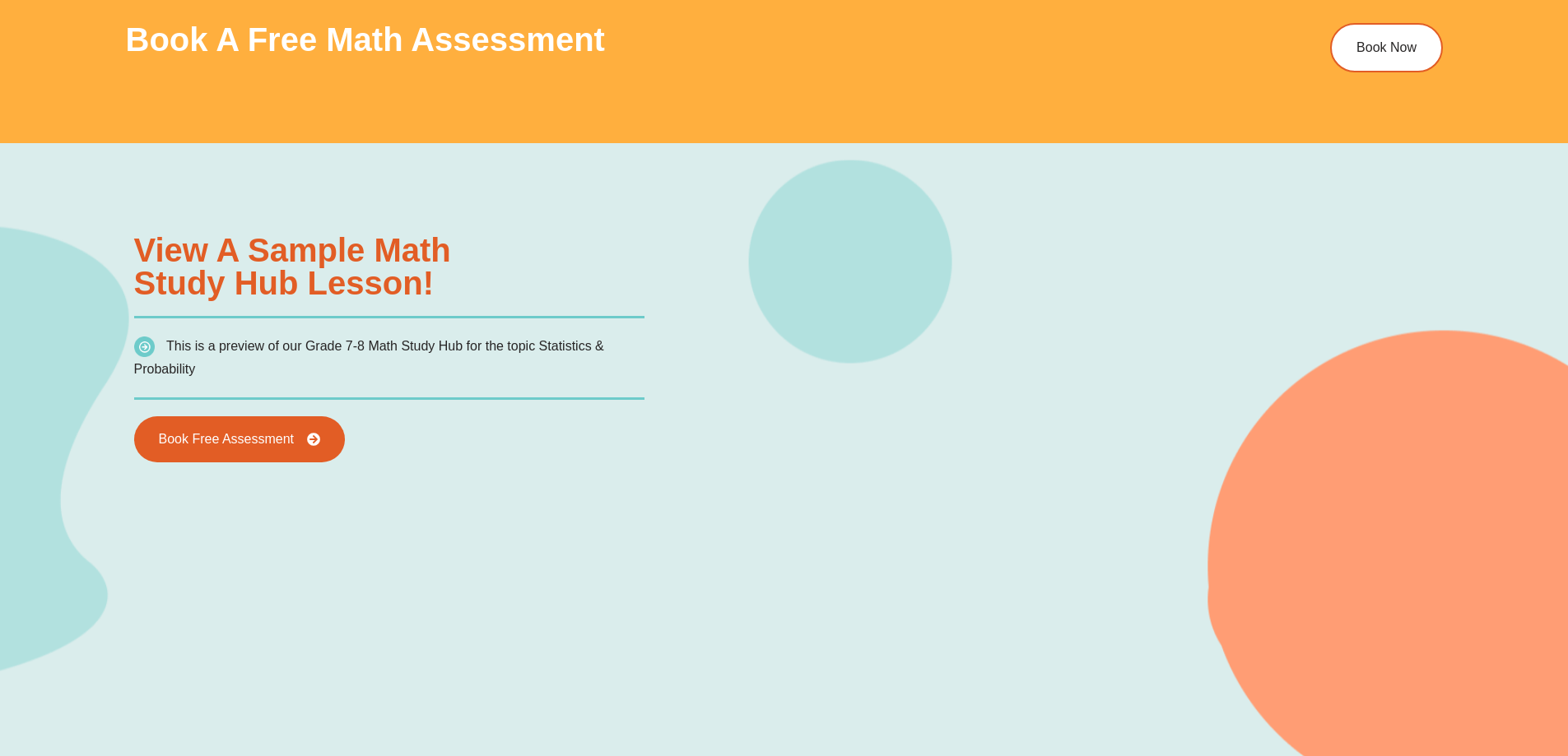
scroll to position [1235, 0]
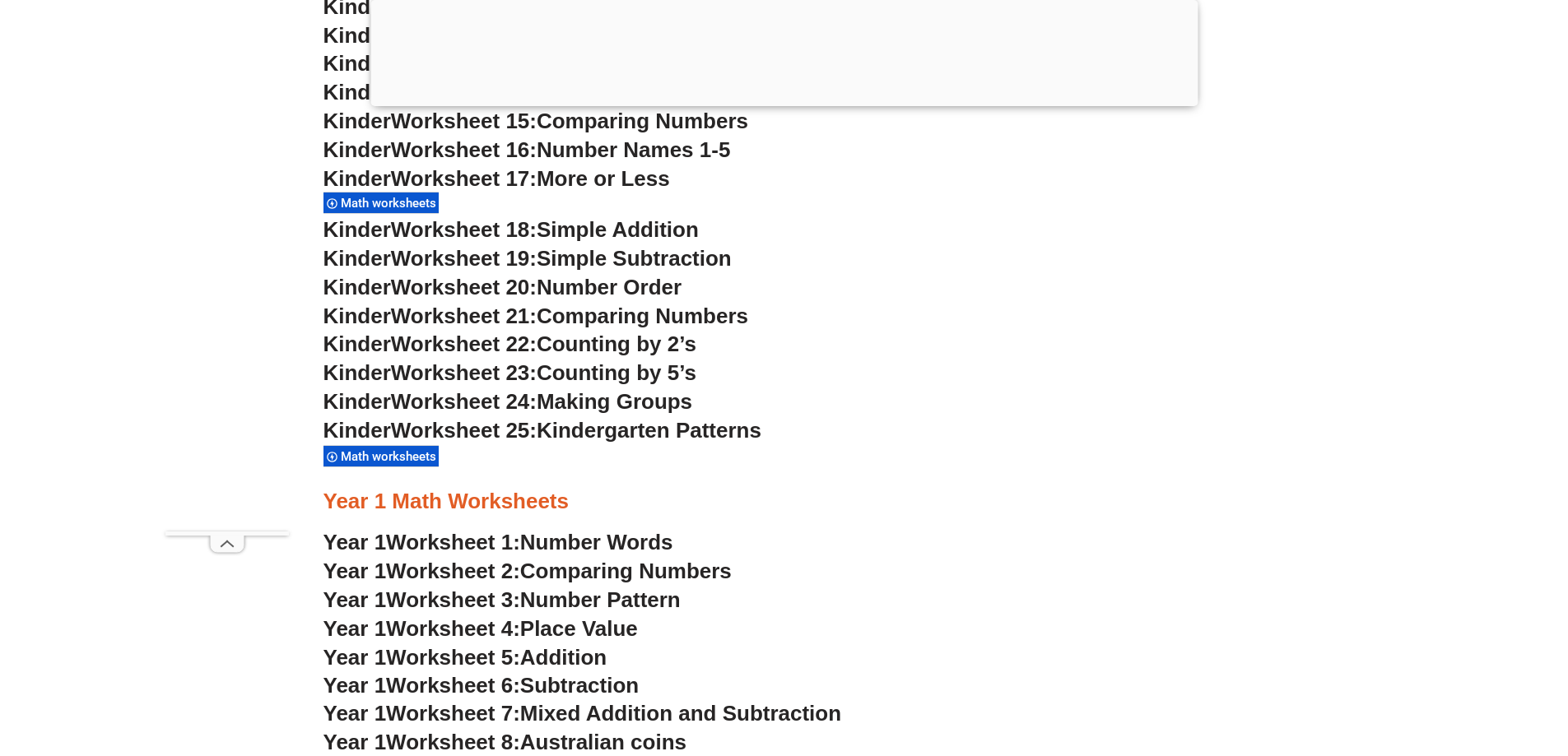
scroll to position [1641, 0]
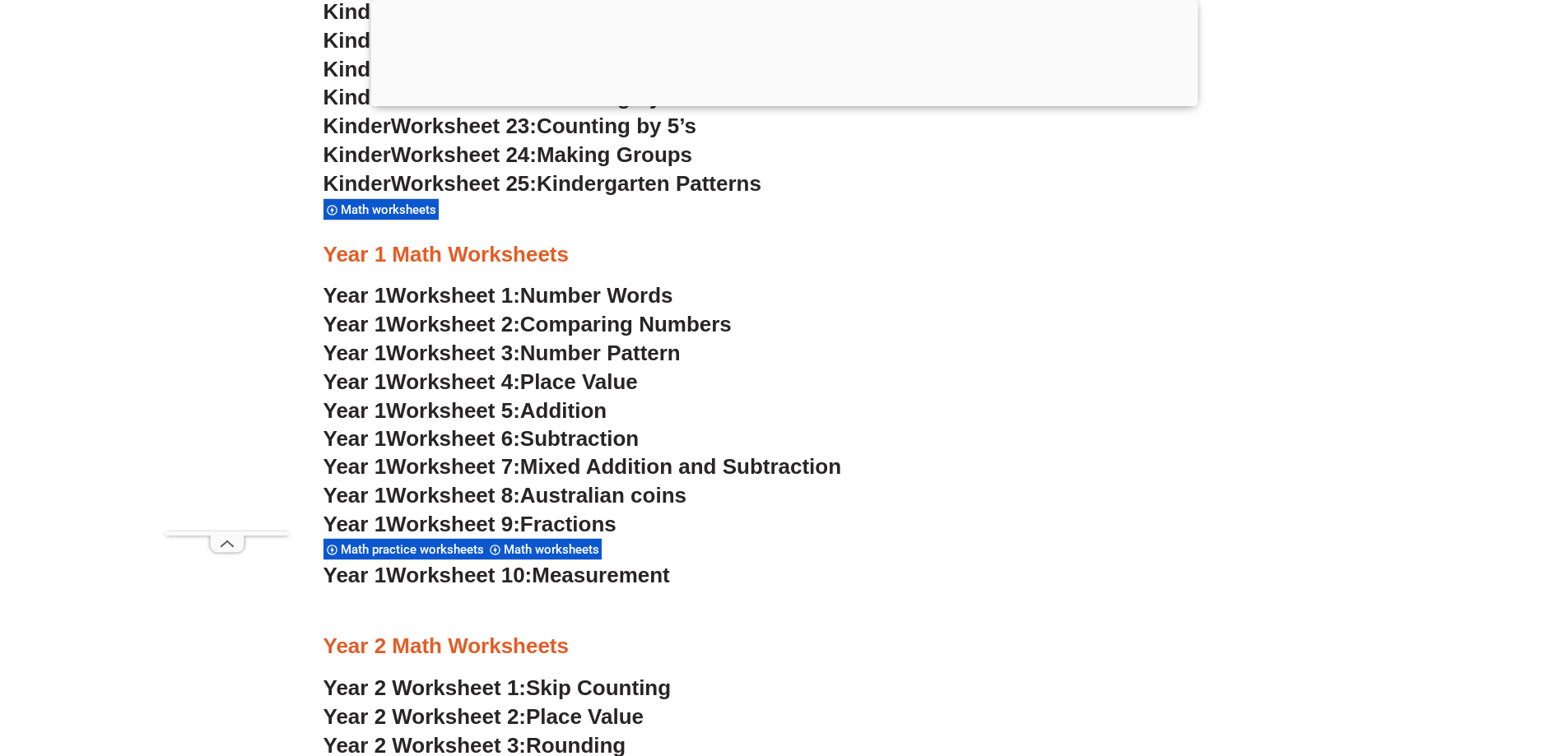
click at [657, 292] on span "Number Words" at bounding box center [597, 295] width 153 height 24
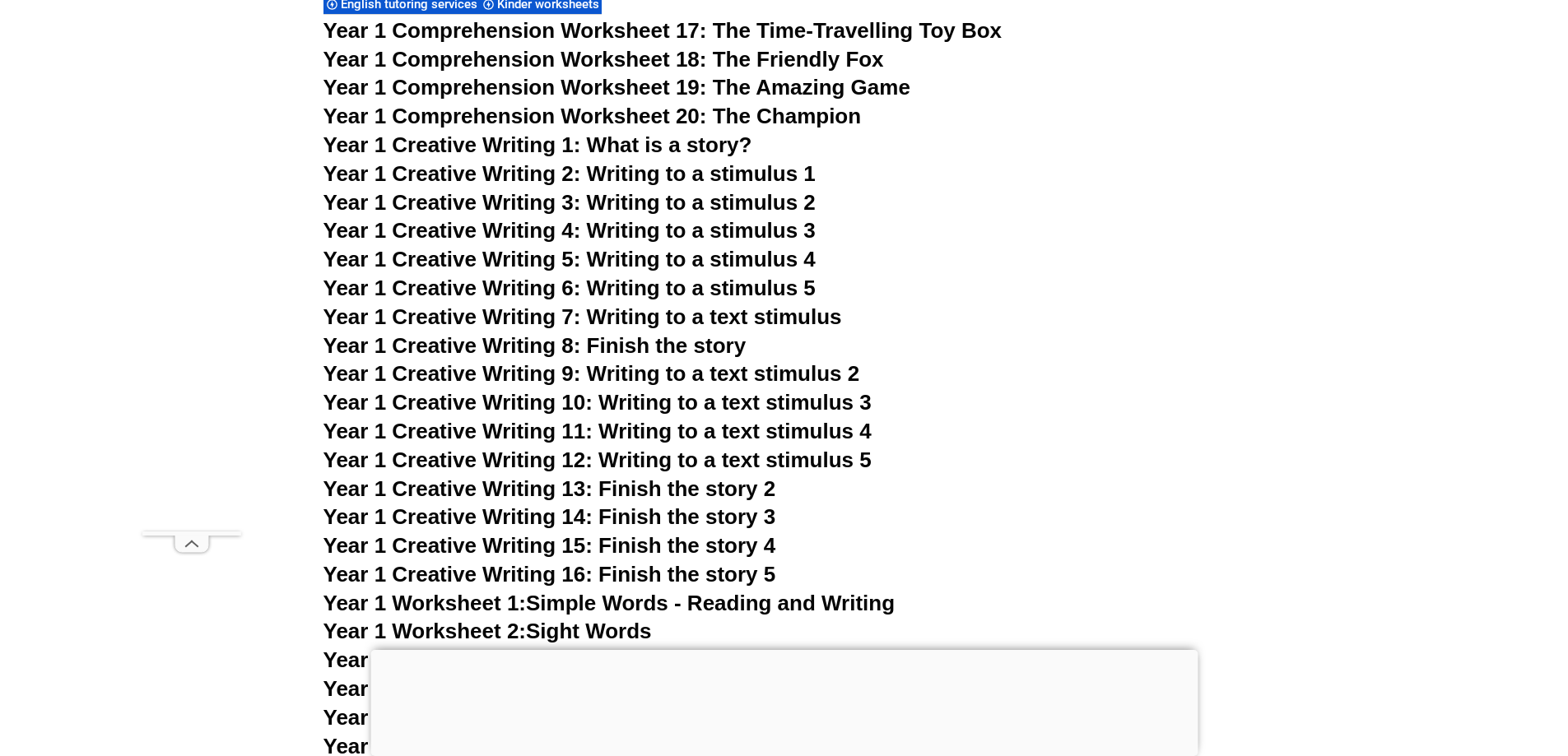
scroll to position [2756, 0]
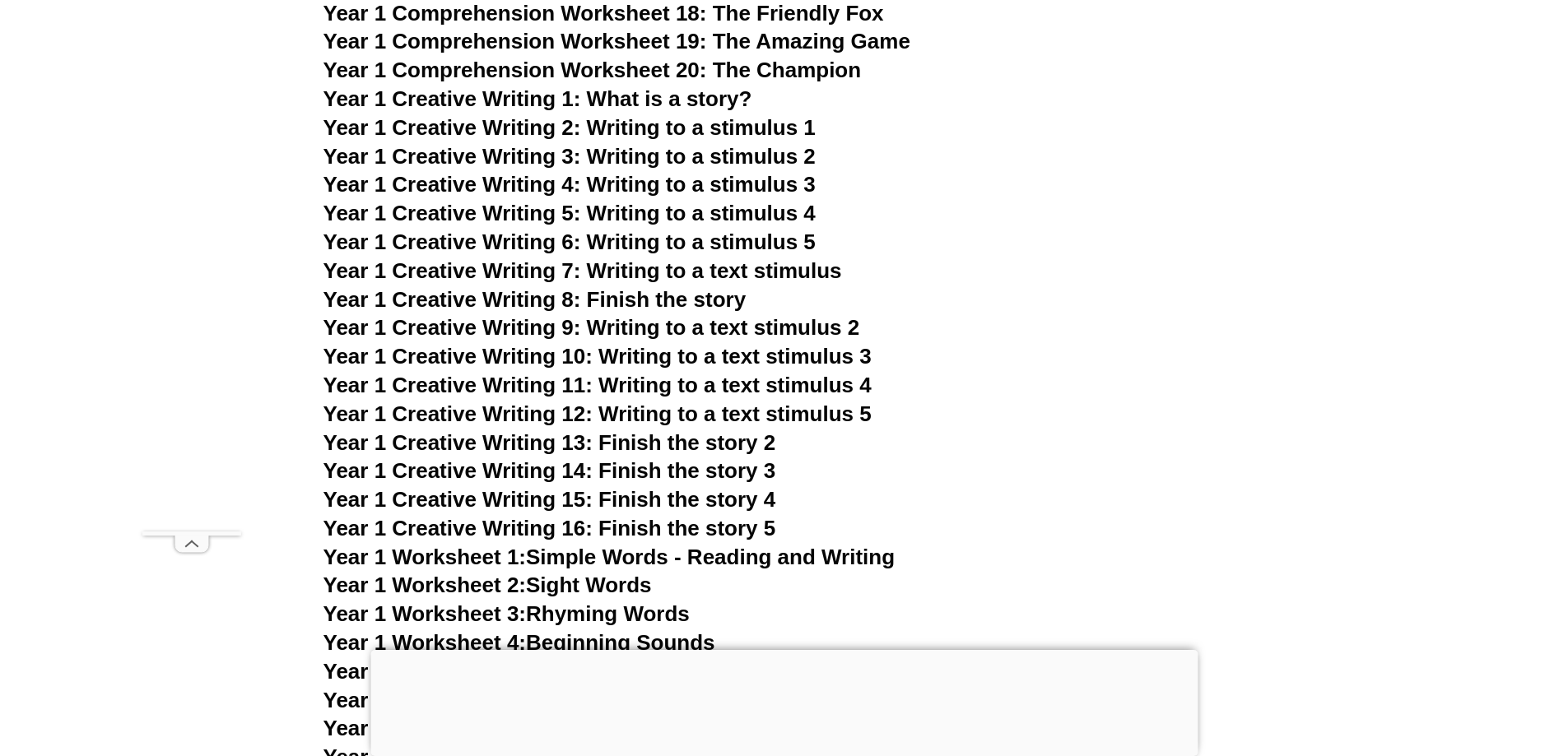
click at [470, 275] on span "Year 1 Creative Writing 7: Writing to a text stimulus" at bounding box center [583, 270] width 519 height 24
click at [438, 298] on span "Year 1 Creative Writing 8: Finish the story" at bounding box center [535, 299] width 423 height 24
click at [524, 325] on span "Year 1 Creative Writing 9: Writing to a text stimulus 2" at bounding box center [592, 327] width 537 height 24
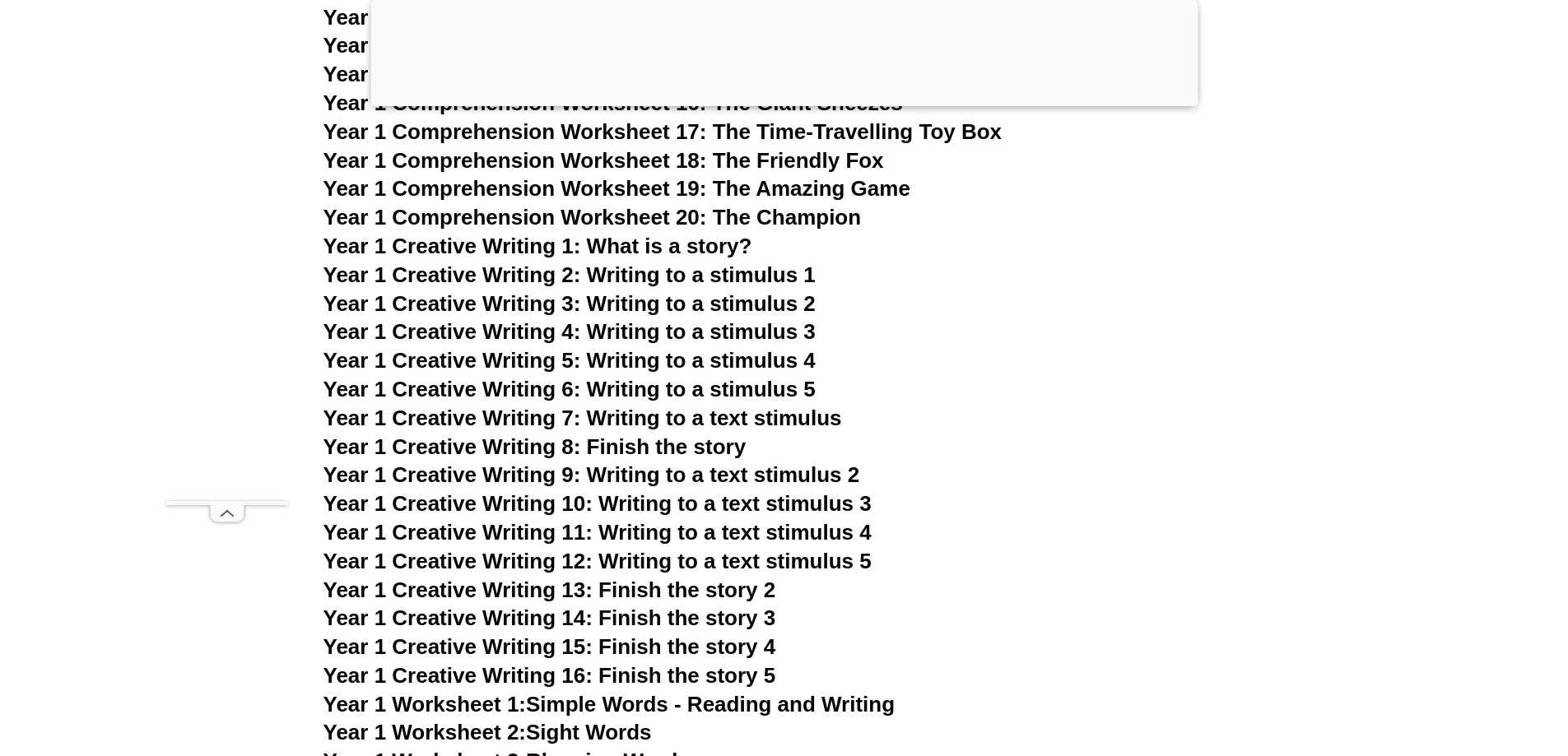
scroll to position [2756, 0]
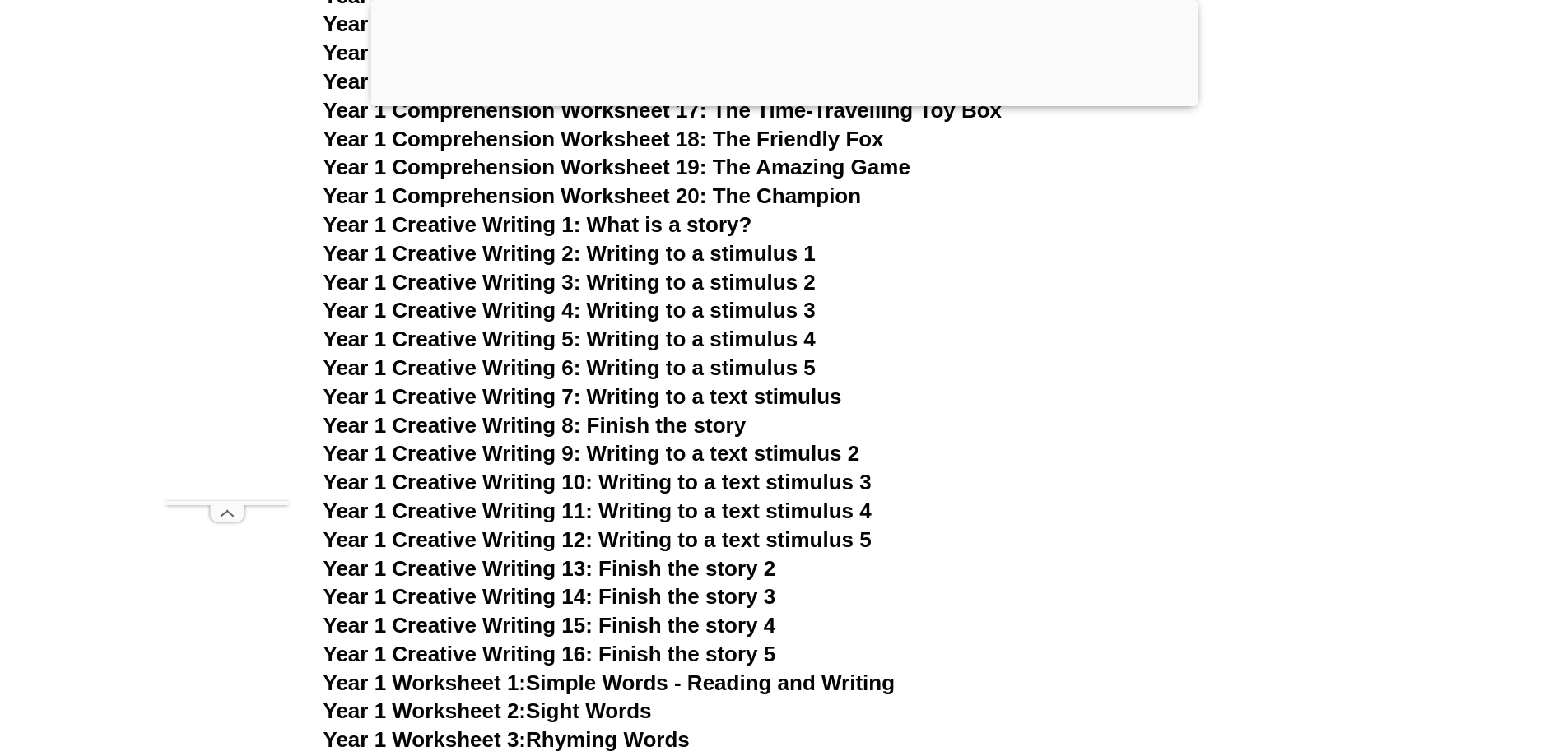
click at [432, 488] on span "Year 1 Creative Writing 10: Writing to a text stimulus 3" at bounding box center [597, 482] width 548 height 24
click at [535, 483] on span "Year 1 Creative Writing 10: Writing to a text stimulus 3" at bounding box center [597, 482] width 548 height 24
click at [727, 517] on span "Year 1 Creative Writing 11: Writing to a text stimulus 4" at bounding box center [597, 511] width 548 height 24
click at [645, 544] on span "Year 1 Creative Writing 12: Writing to a text stimulus 5" at bounding box center [597, 539] width 548 height 24
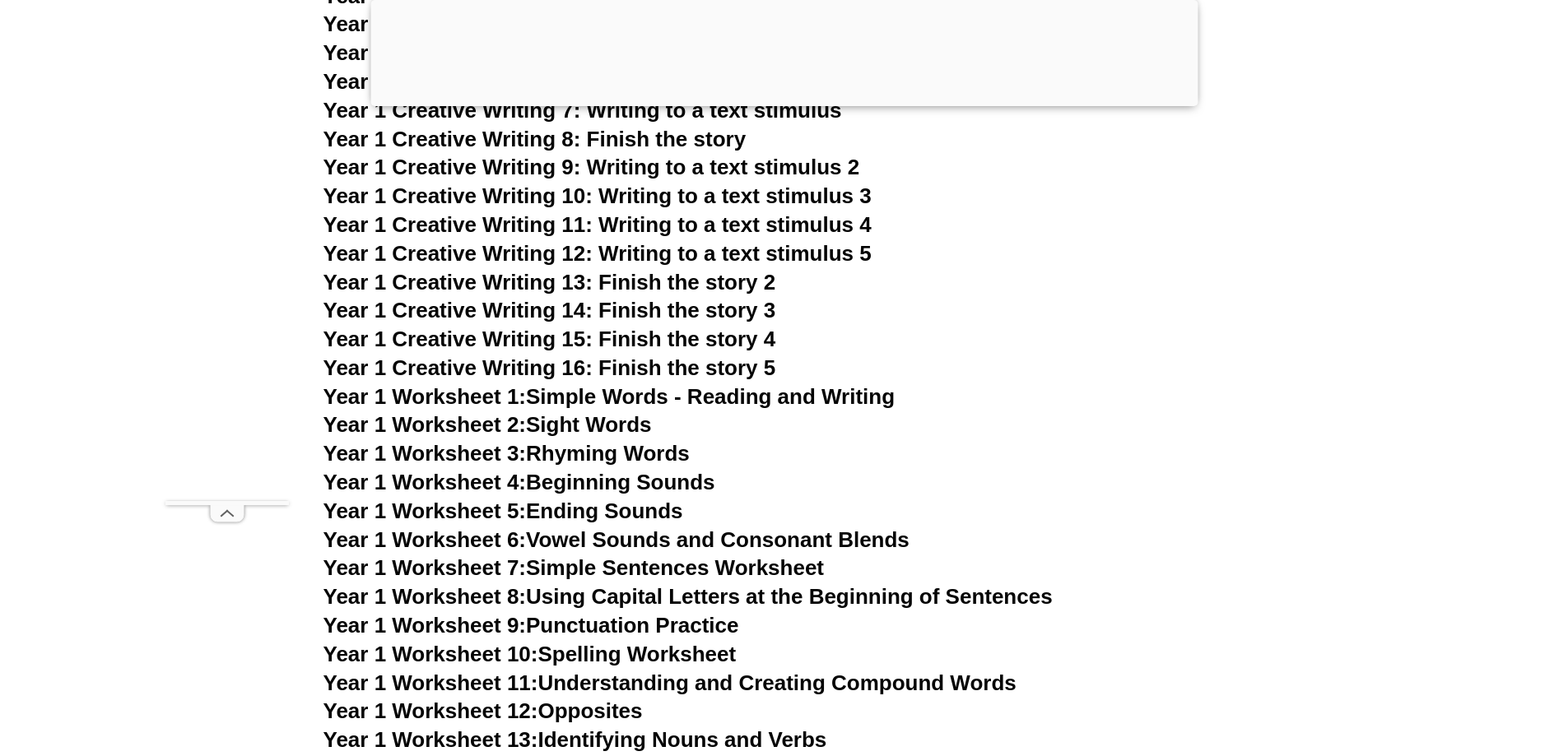
scroll to position [3086, 0]
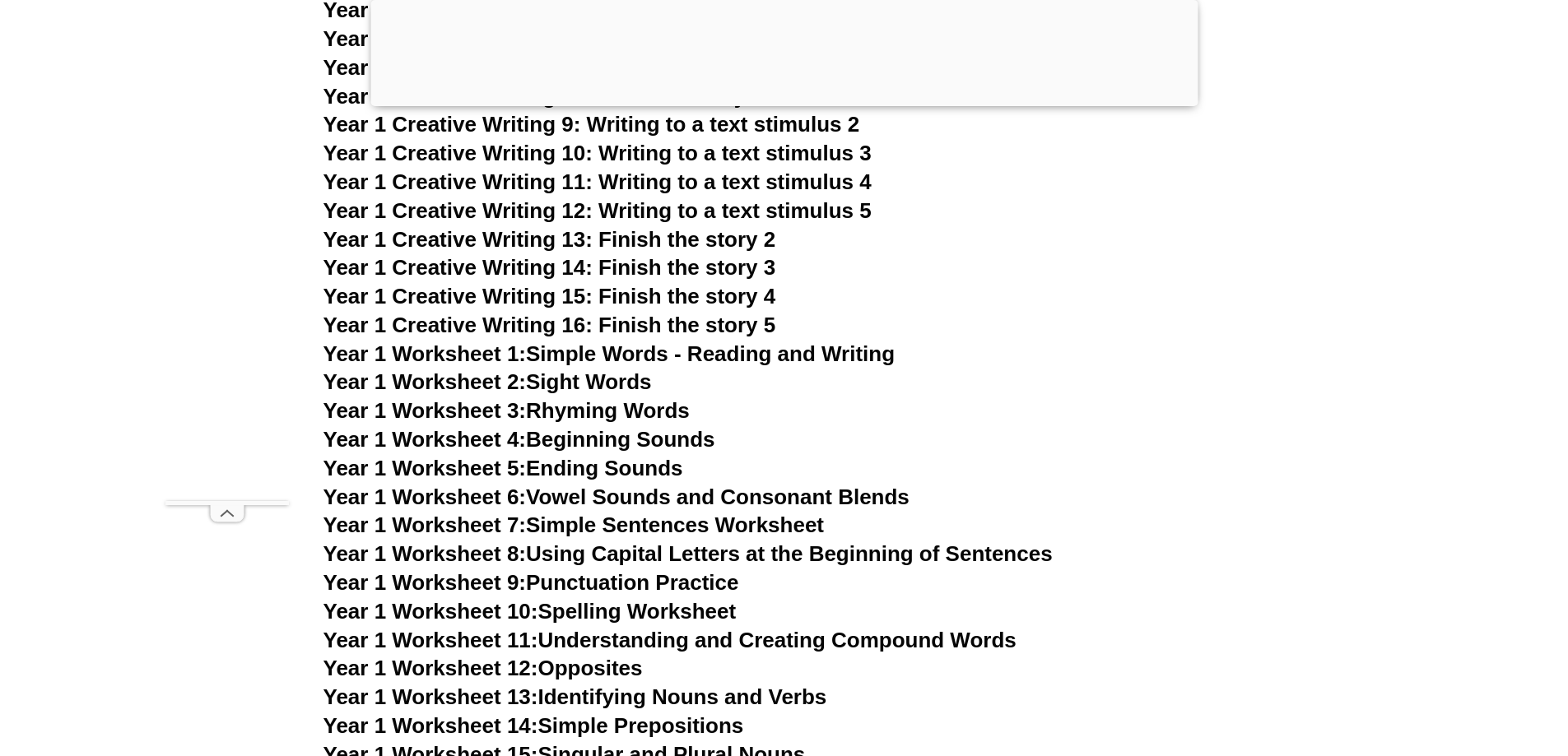
click at [625, 241] on span "Year 1 Creative Writing 13: Finish the story 2" at bounding box center [550, 238] width 453 height 24
click at [619, 269] on span "Year 1 Creative Writing 14: Finish the story 3" at bounding box center [550, 267] width 453 height 24
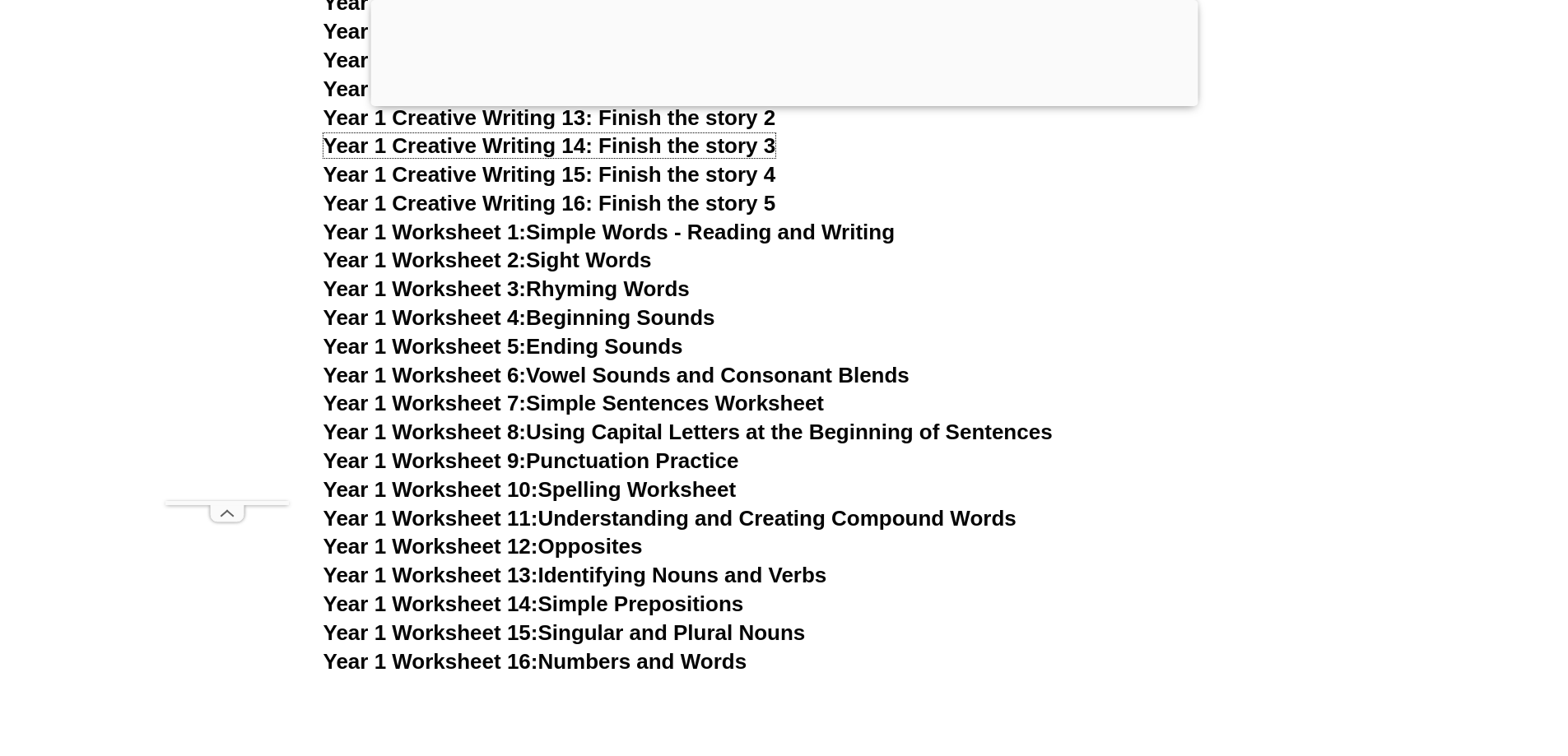
scroll to position [3251, 0]
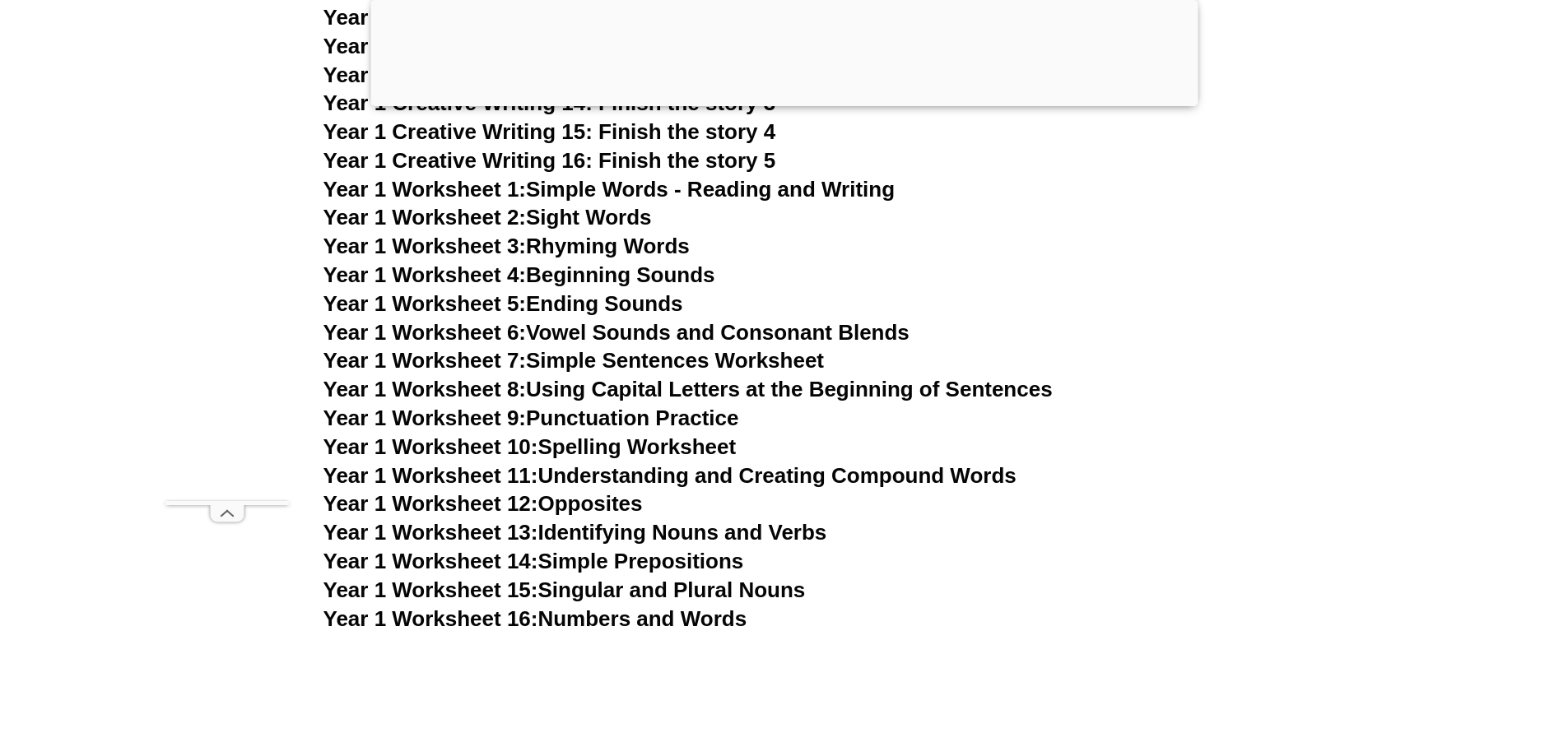
click at [527, 190] on span "Year 1 Worksheet 1:" at bounding box center [426, 189] width 204 height 24
click at [626, 214] on link "Year 1 Worksheet 2: Sight Words" at bounding box center [488, 216] width 329 height 24
click at [570, 249] on link "Year 1 Worksheet 3: Rhyming Words" at bounding box center [507, 245] width 367 height 24
